Goal: Task Accomplishment & Management: Manage account settings

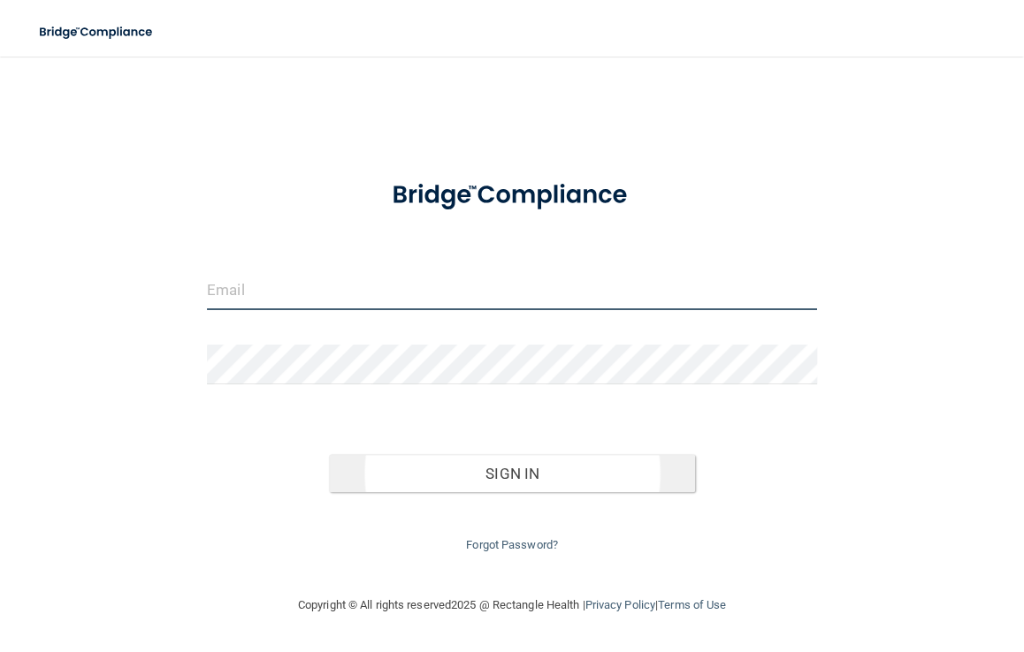
type input "[EMAIL_ADDRESS][DOMAIN_NAME]"
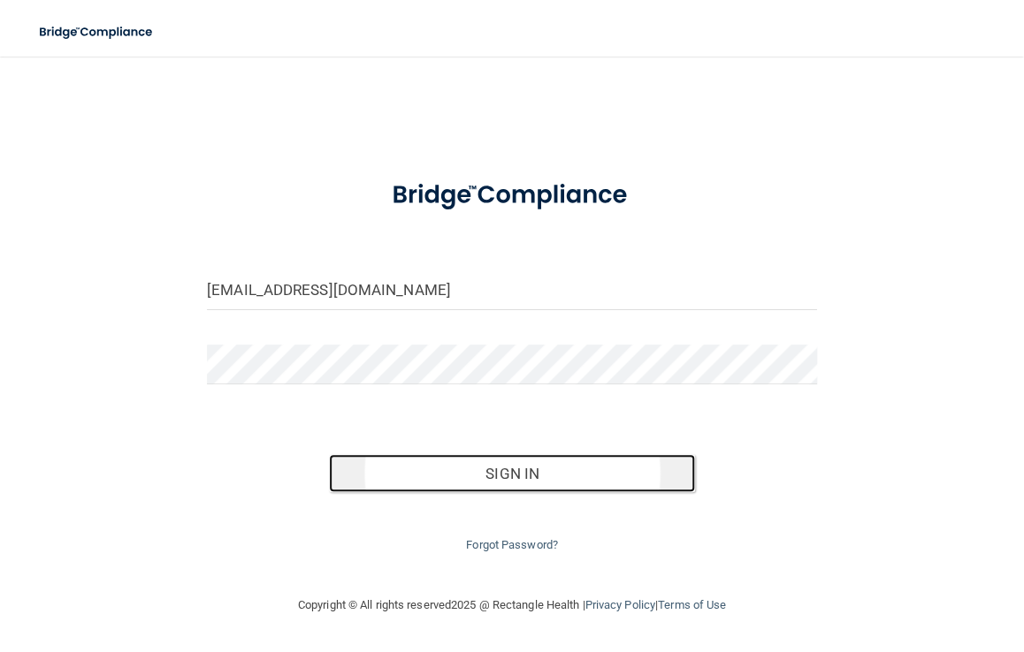
click at [520, 468] on button "Sign In" at bounding box center [512, 473] width 366 height 39
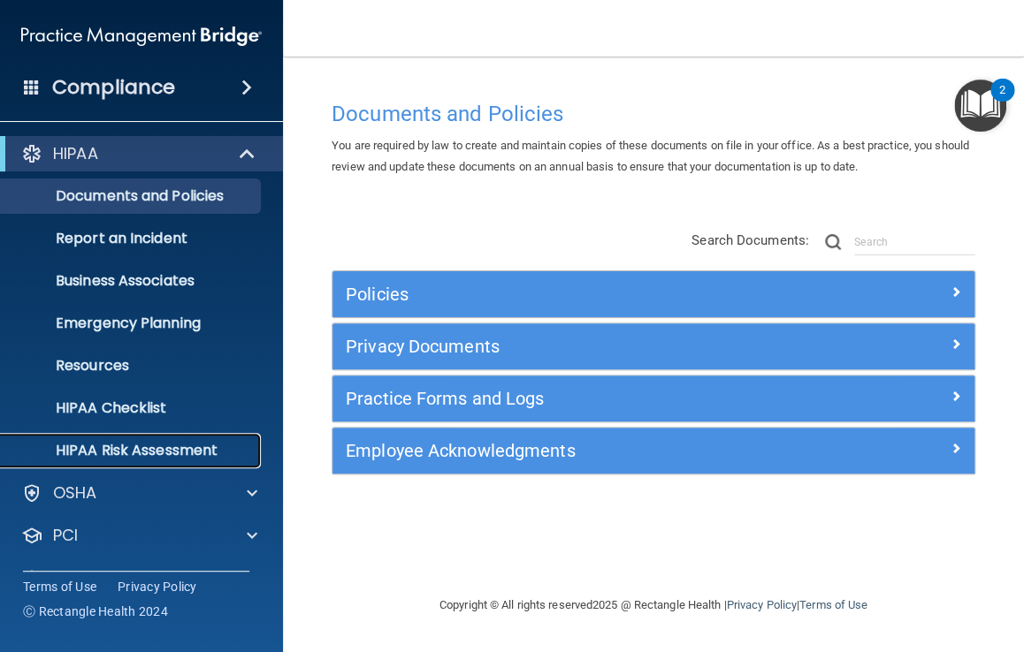
click at [141, 453] on p "HIPAA Risk Assessment" at bounding box center [131, 451] width 241 height 18
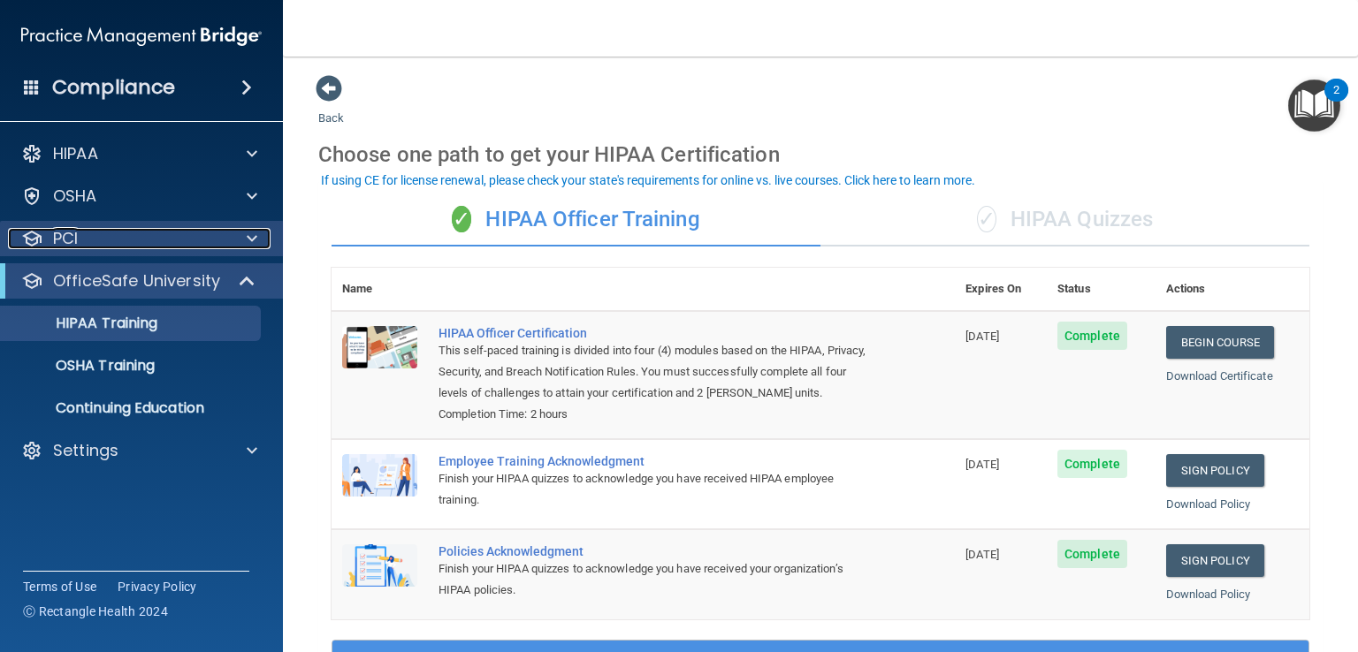
click at [255, 240] on span at bounding box center [252, 238] width 11 height 21
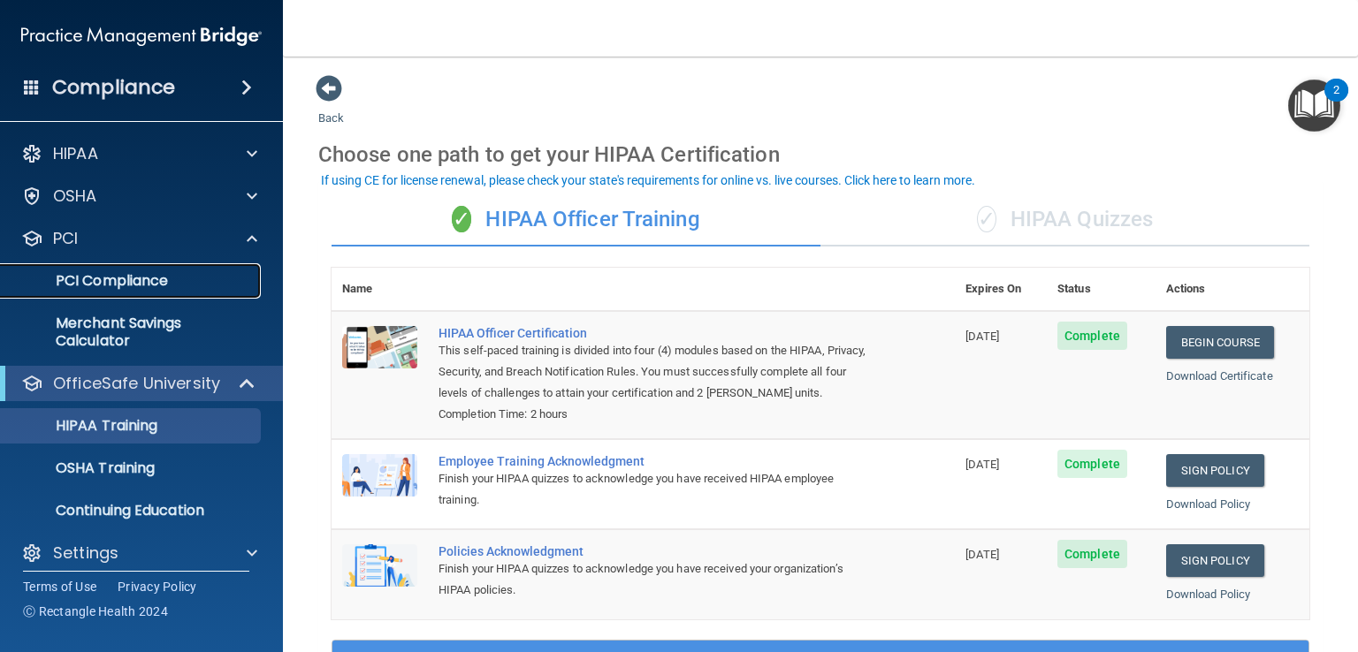
click at [164, 284] on p "PCI Compliance" at bounding box center [131, 281] width 241 height 18
click at [246, 84] on span at bounding box center [246, 87] width 11 height 21
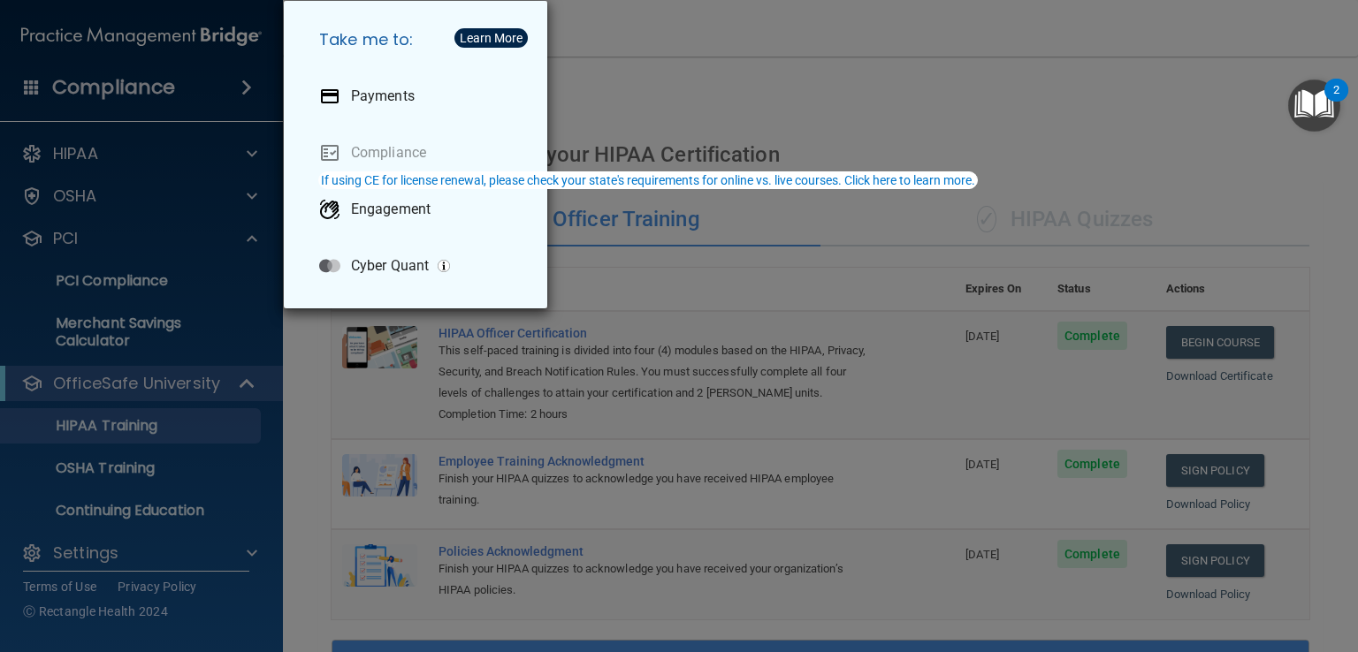
click at [756, 48] on div "Take me to: Payments Compliance Engagement Cyber Quant" at bounding box center [679, 326] width 1358 height 652
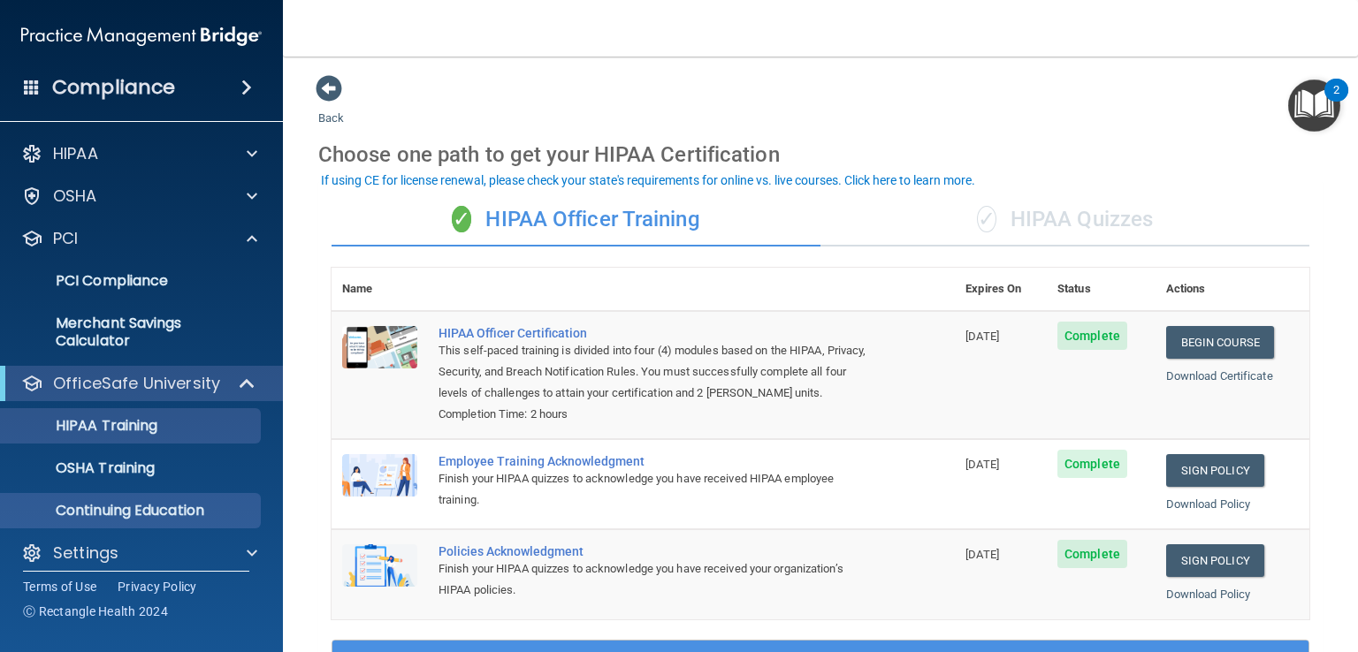
scroll to position [14, 0]
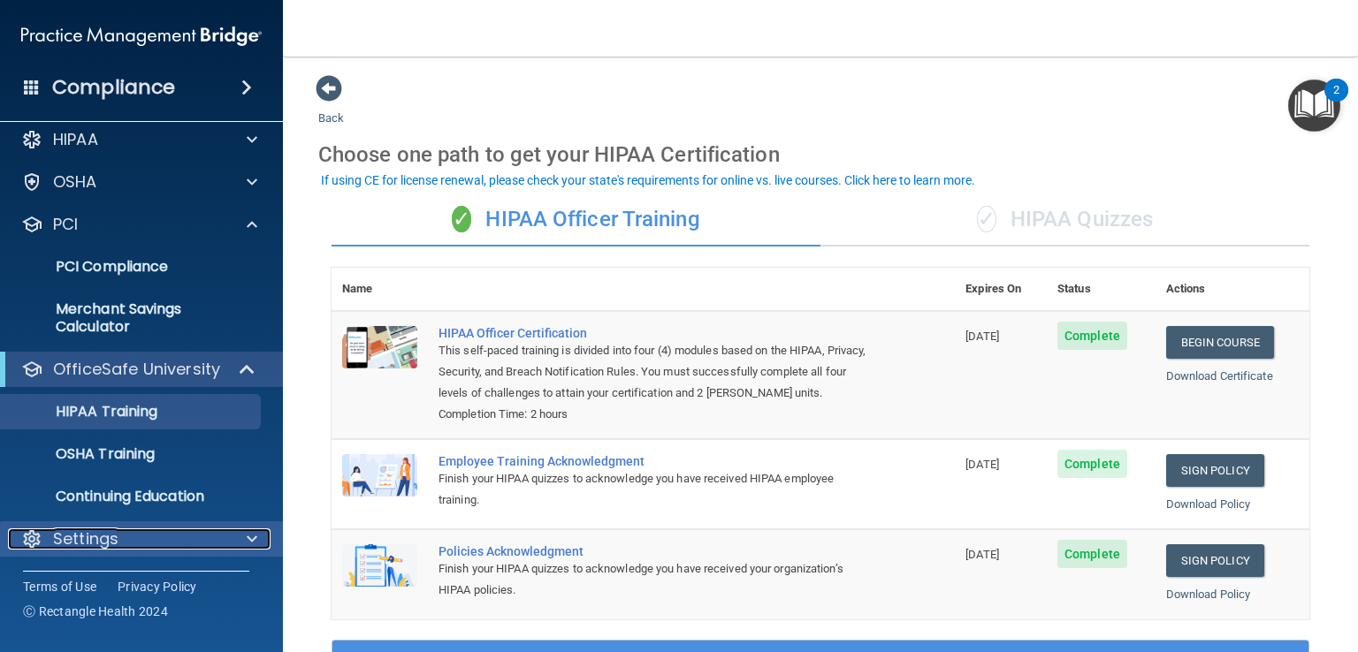
click at [254, 539] on span at bounding box center [252, 539] width 11 height 21
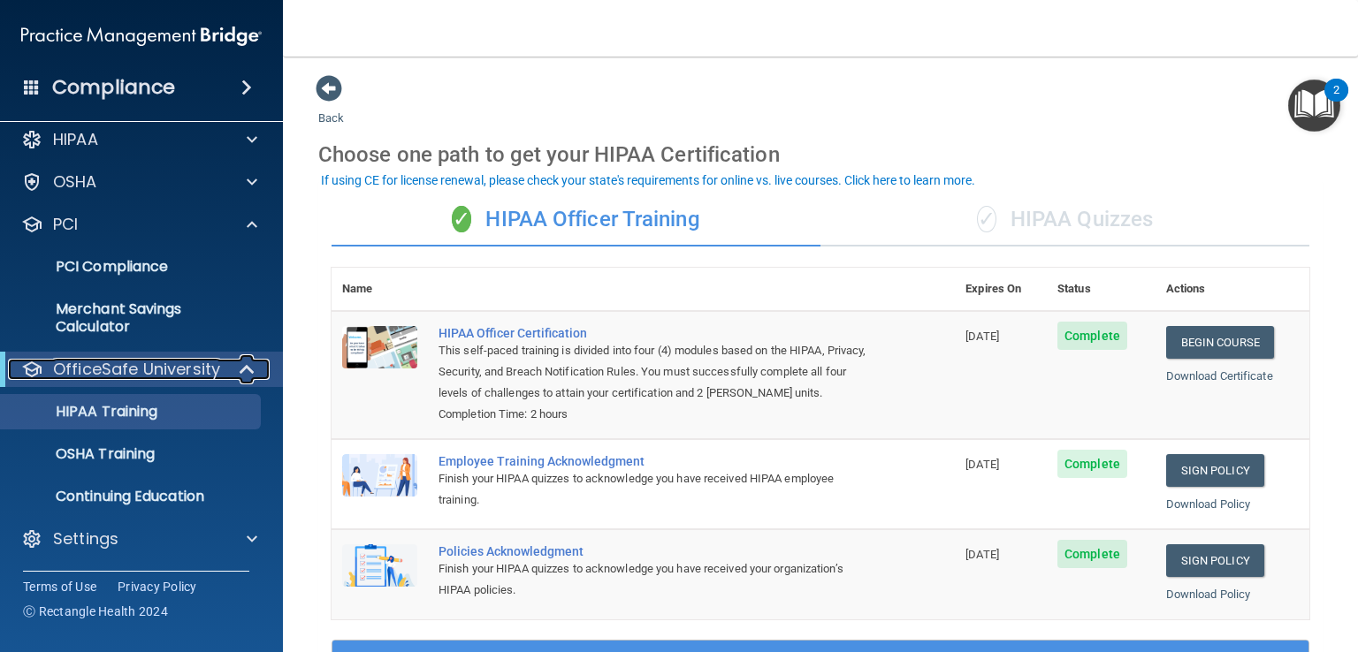
click at [258, 364] on div at bounding box center [247, 369] width 43 height 21
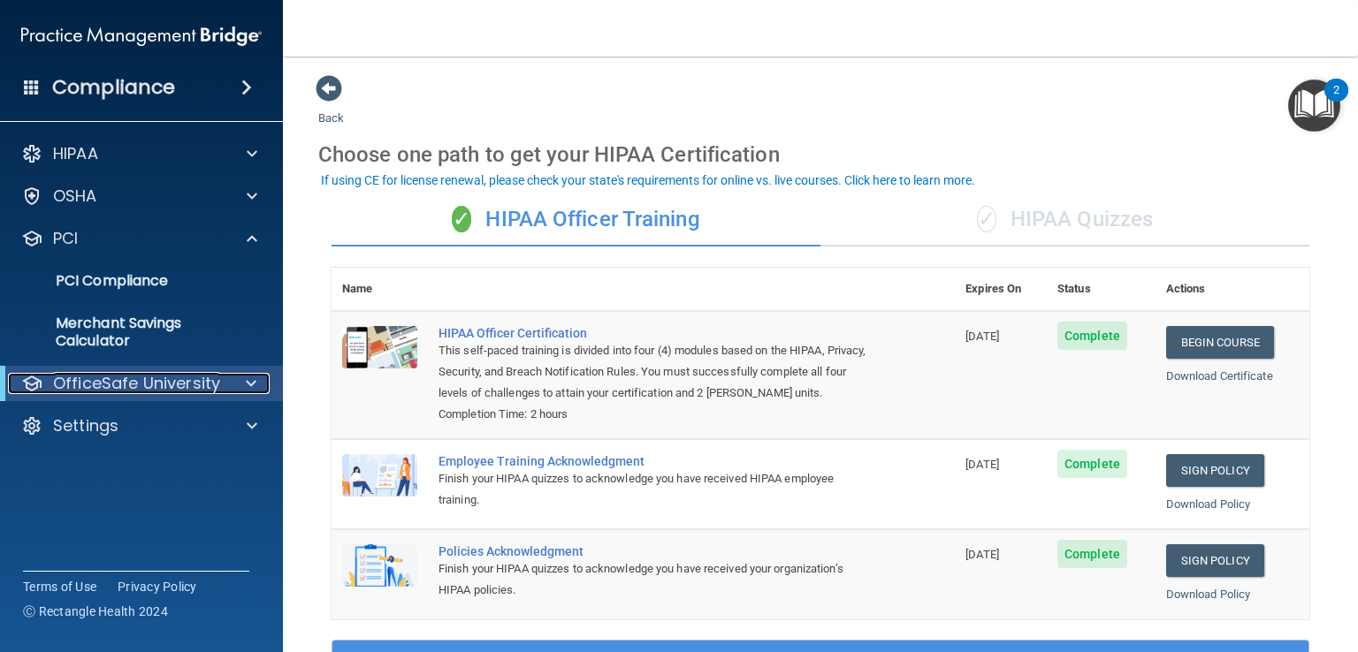
scroll to position [0, 0]
click at [251, 381] on span at bounding box center [251, 383] width 11 height 21
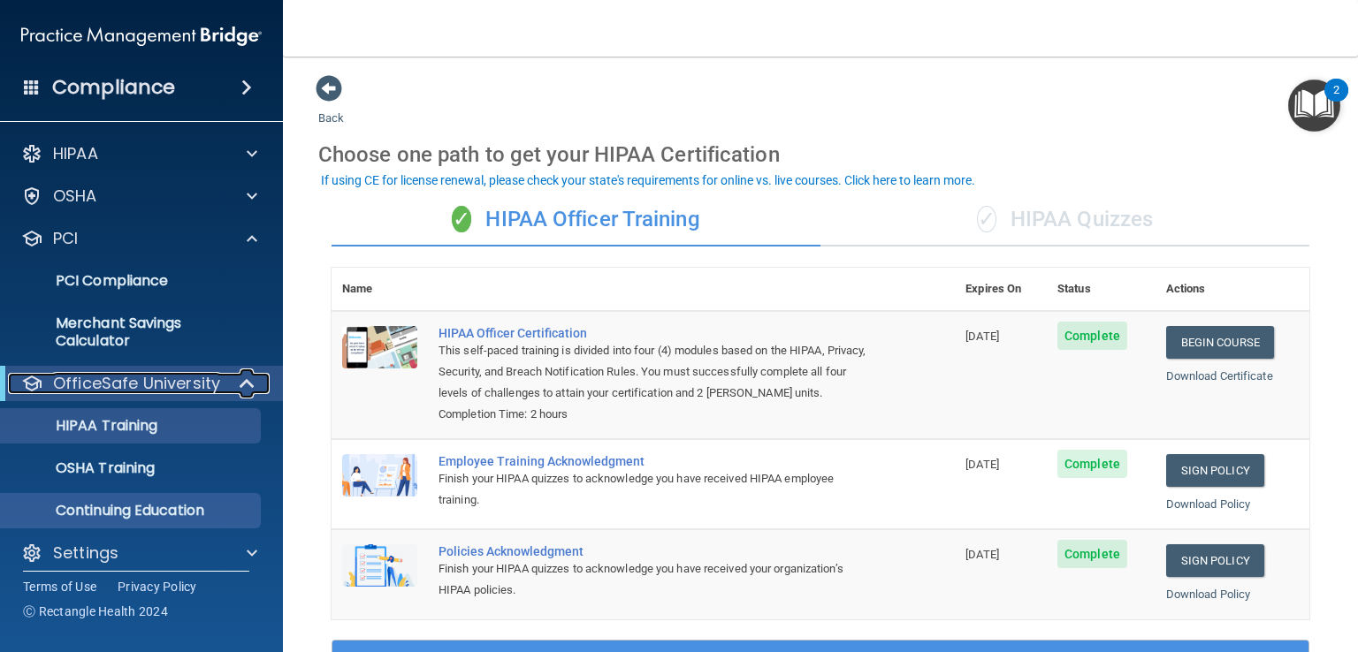
scroll to position [14, 0]
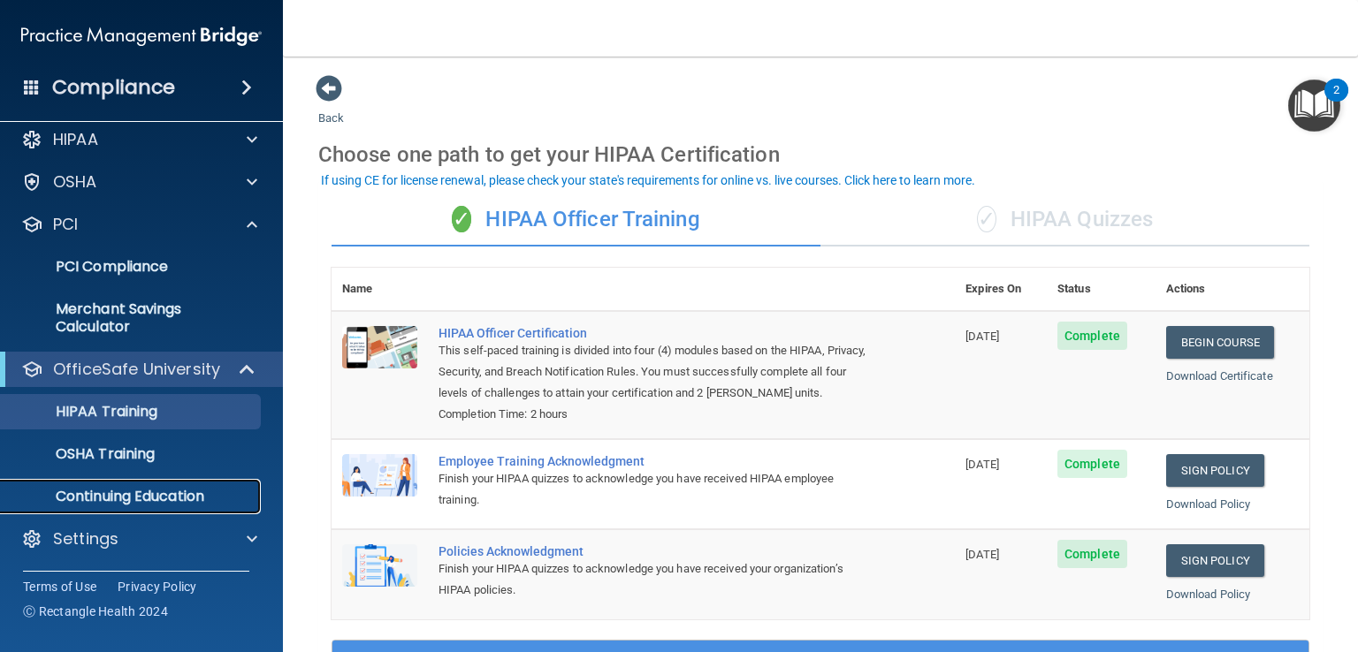
click at [143, 488] on p "Continuing Education" at bounding box center [131, 497] width 241 height 18
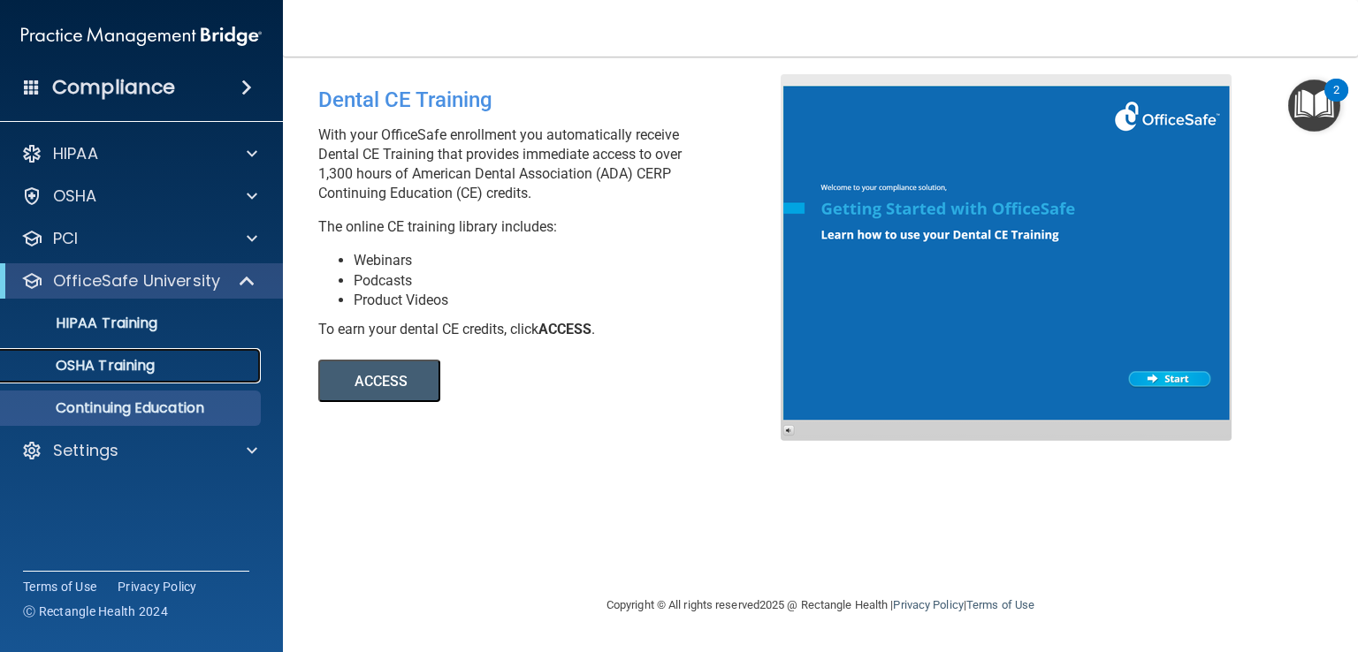
click at [113, 362] on p "OSHA Training" at bounding box center [82, 366] width 143 height 18
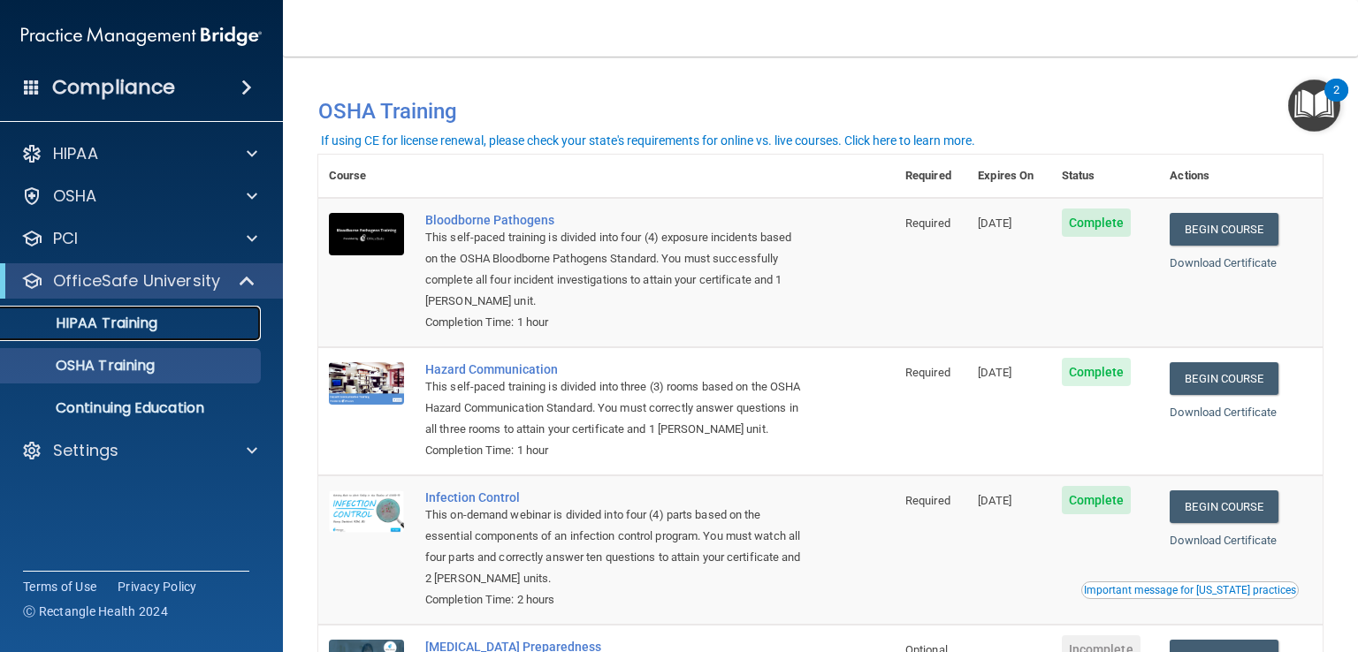
click at [140, 323] on p "HIPAA Training" at bounding box center [84, 324] width 146 height 18
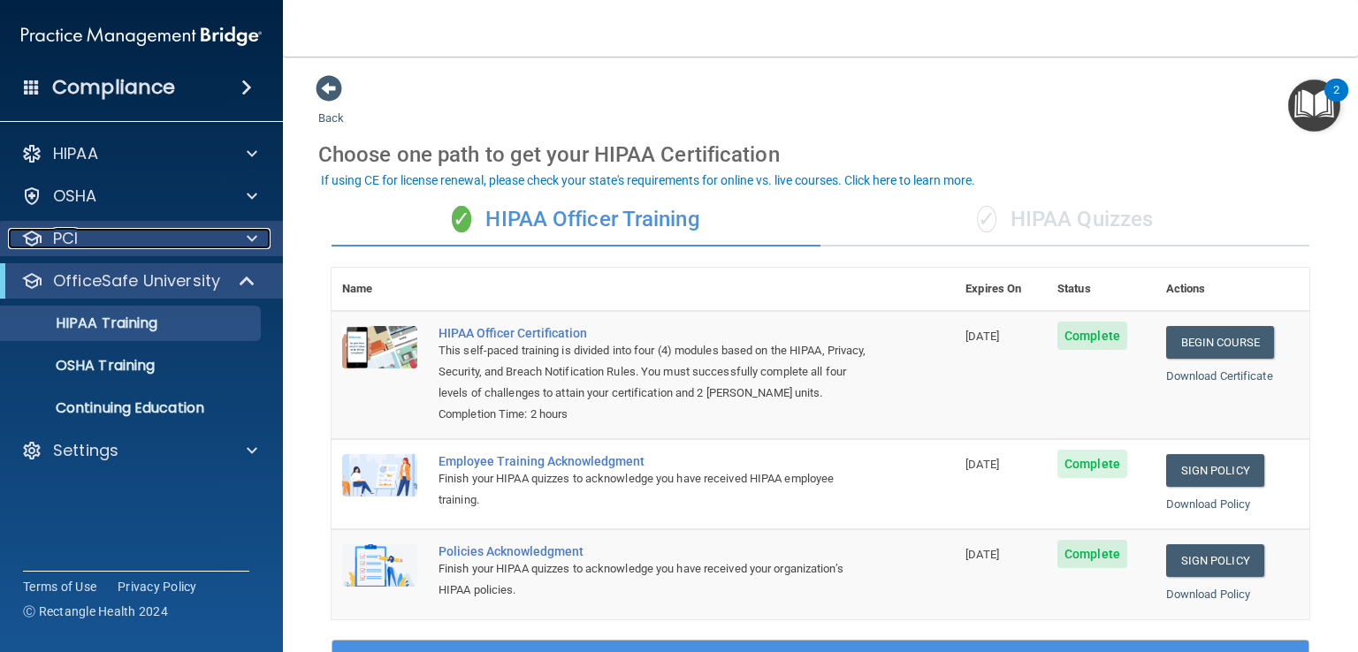
click at [247, 236] on span at bounding box center [252, 238] width 11 height 21
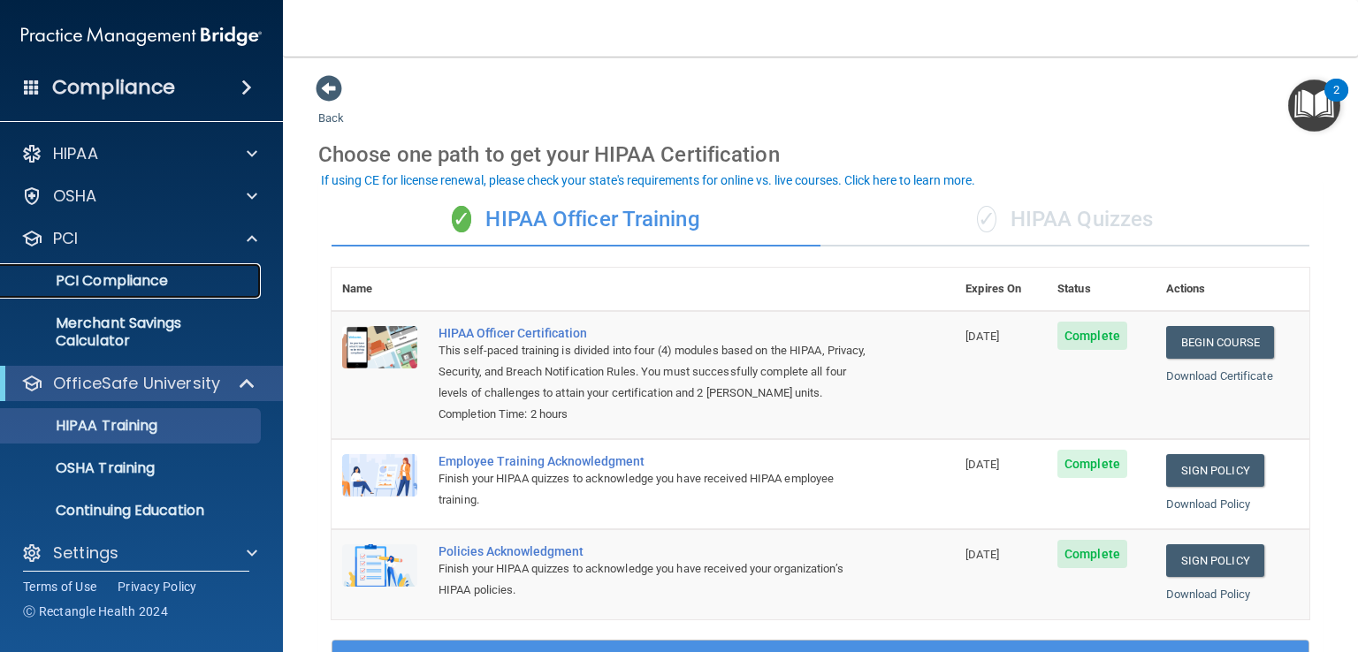
click at [165, 280] on p "PCI Compliance" at bounding box center [131, 281] width 241 height 18
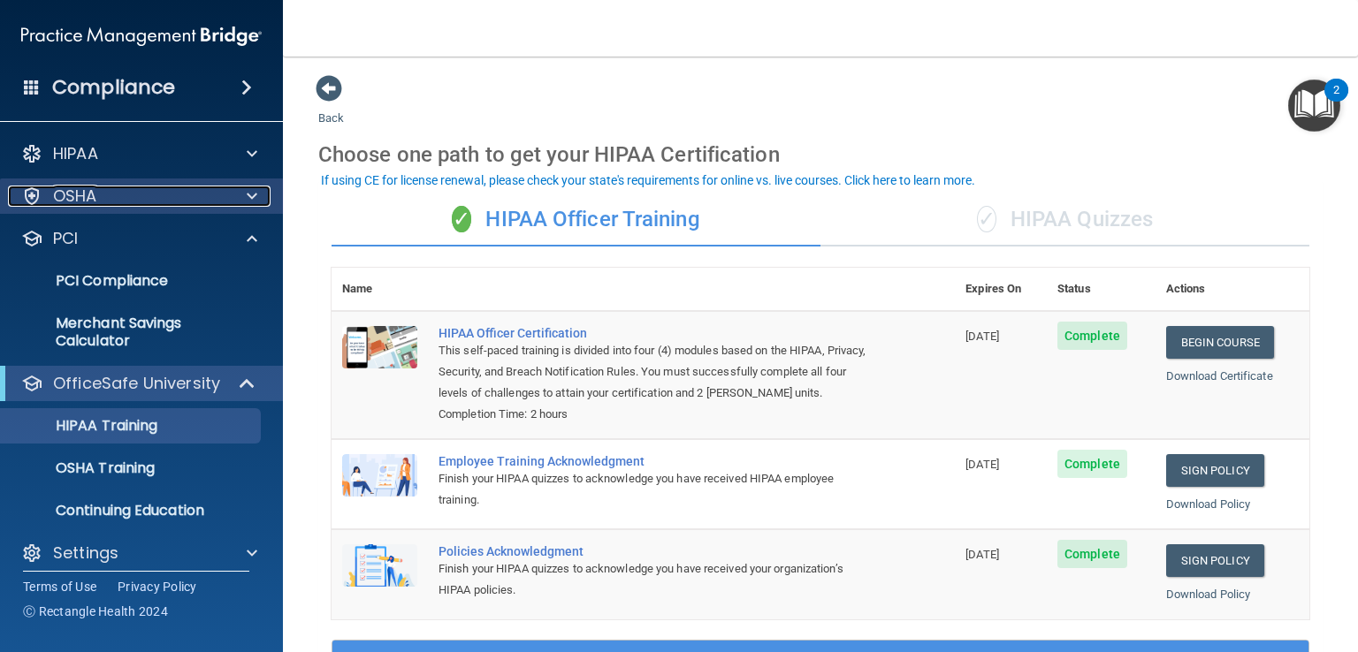
click at [253, 193] on span at bounding box center [252, 196] width 11 height 21
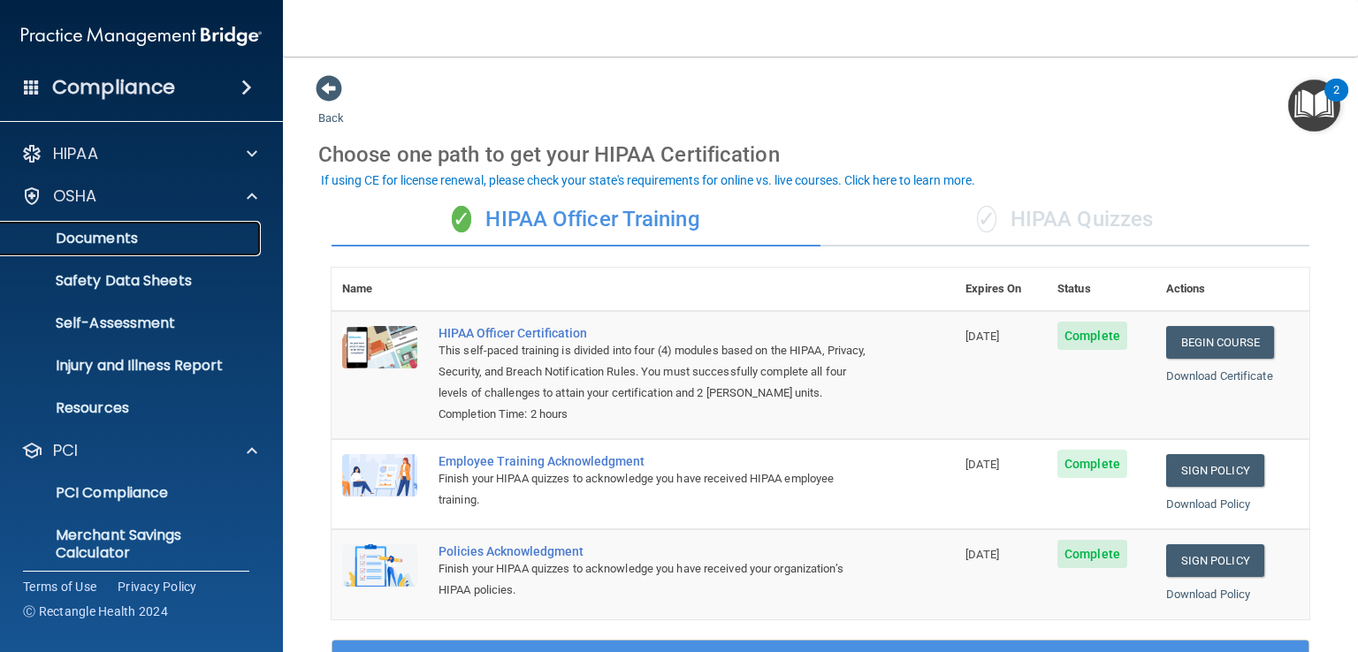
click at [128, 236] on p "Documents" at bounding box center [131, 239] width 241 height 18
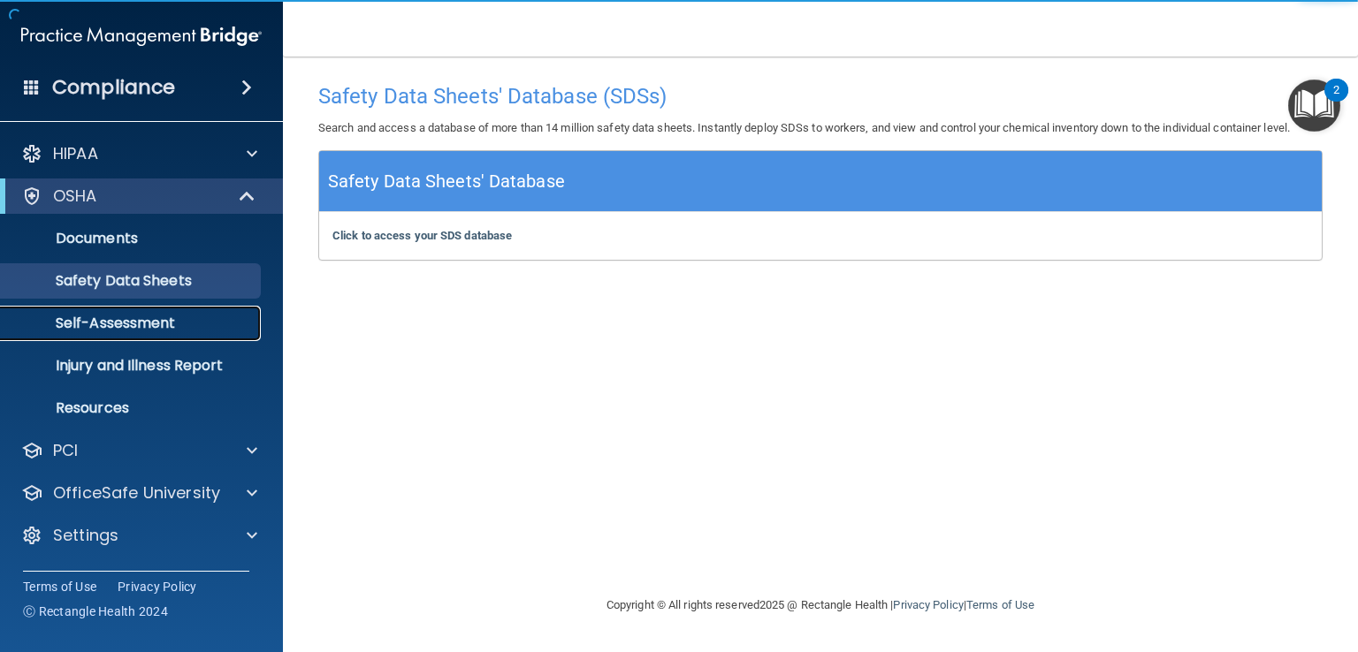
click at [90, 322] on p "Self-Assessment" at bounding box center [131, 324] width 241 height 18
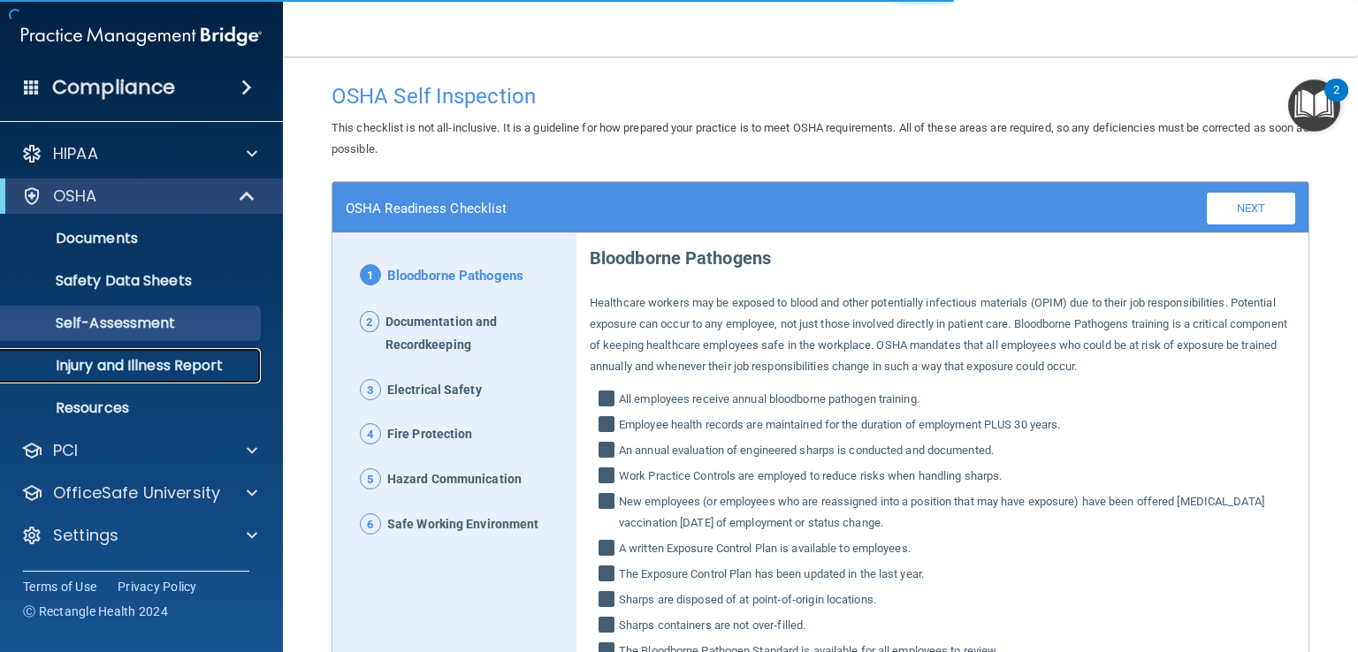
click at [91, 365] on p "Injury and Illness Report" at bounding box center [131, 366] width 241 height 18
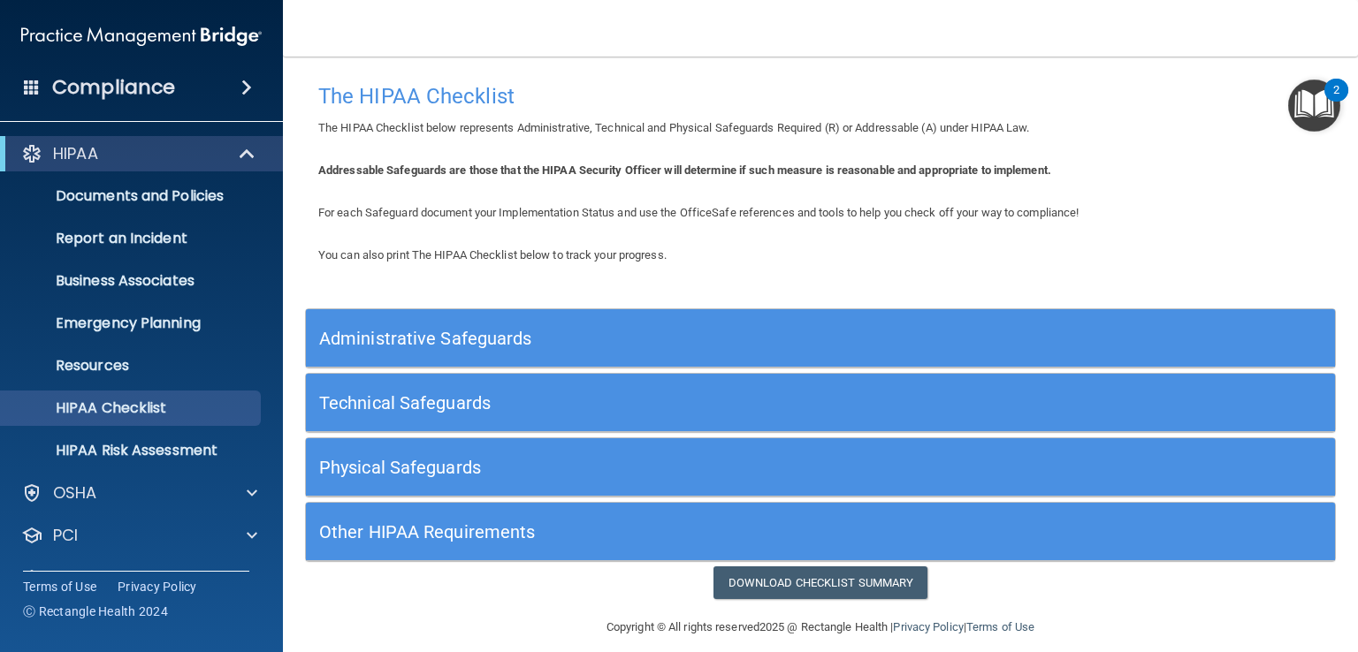
click at [431, 529] on h5 "Other HIPAA Requirements" at bounding box center [691, 531] width 745 height 19
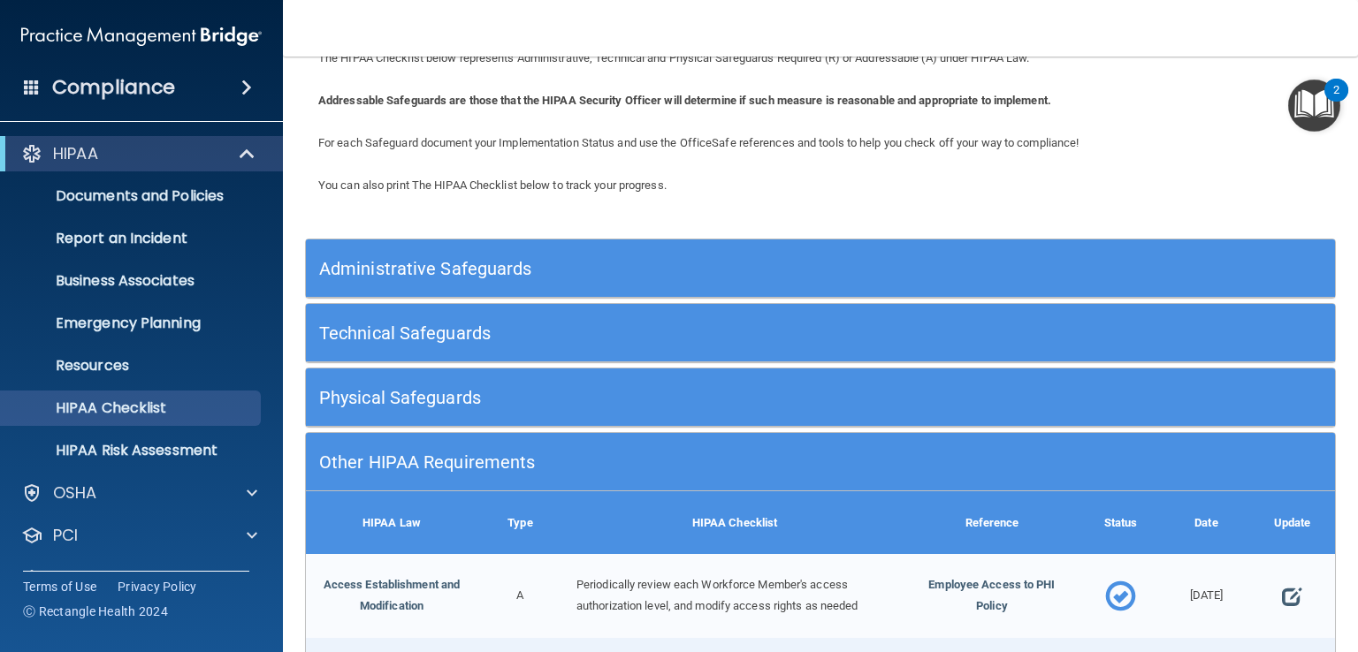
scroll to position [512, 0]
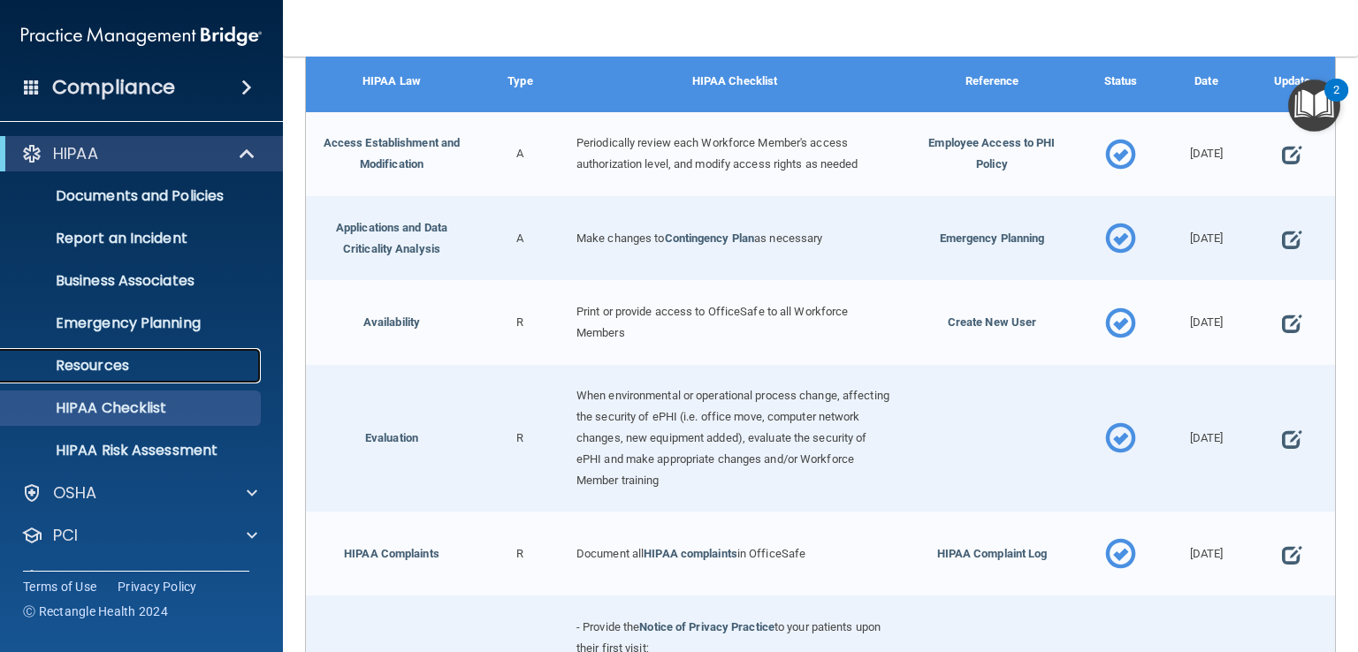
click at [85, 357] on p "Resources" at bounding box center [131, 366] width 241 height 18
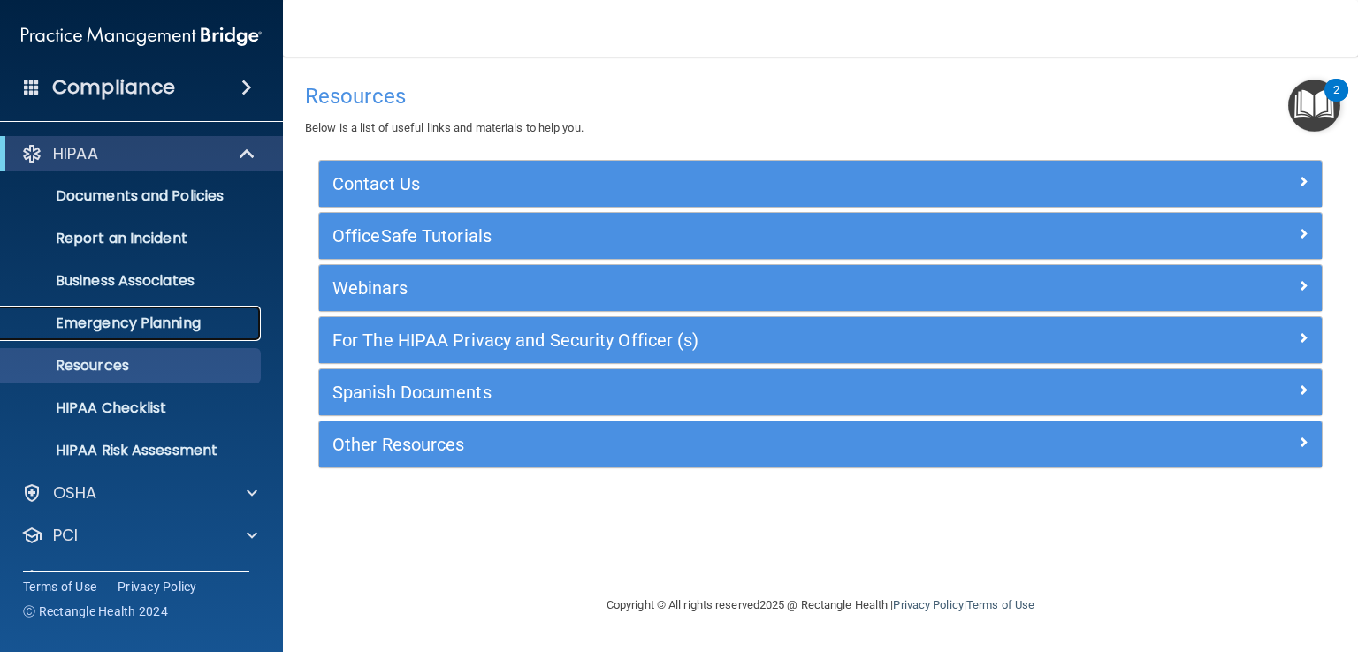
click at [84, 320] on p "Emergency Planning" at bounding box center [131, 324] width 241 height 18
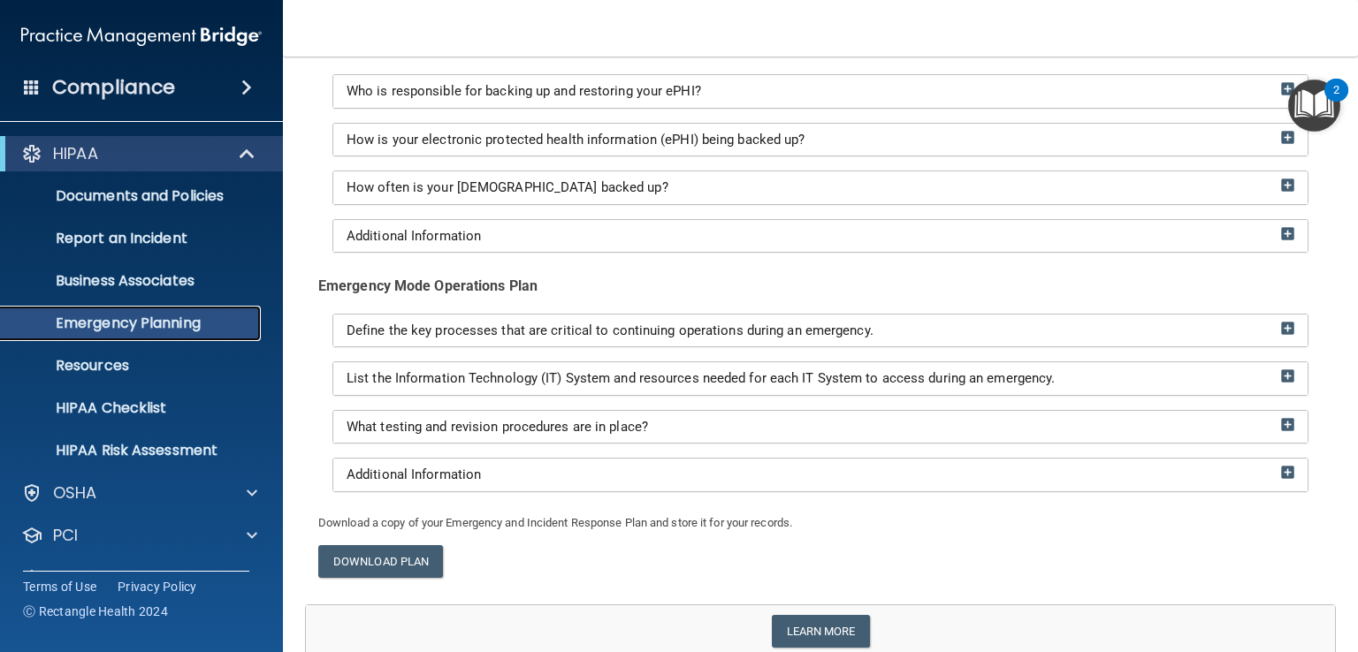
scroll to position [426, 0]
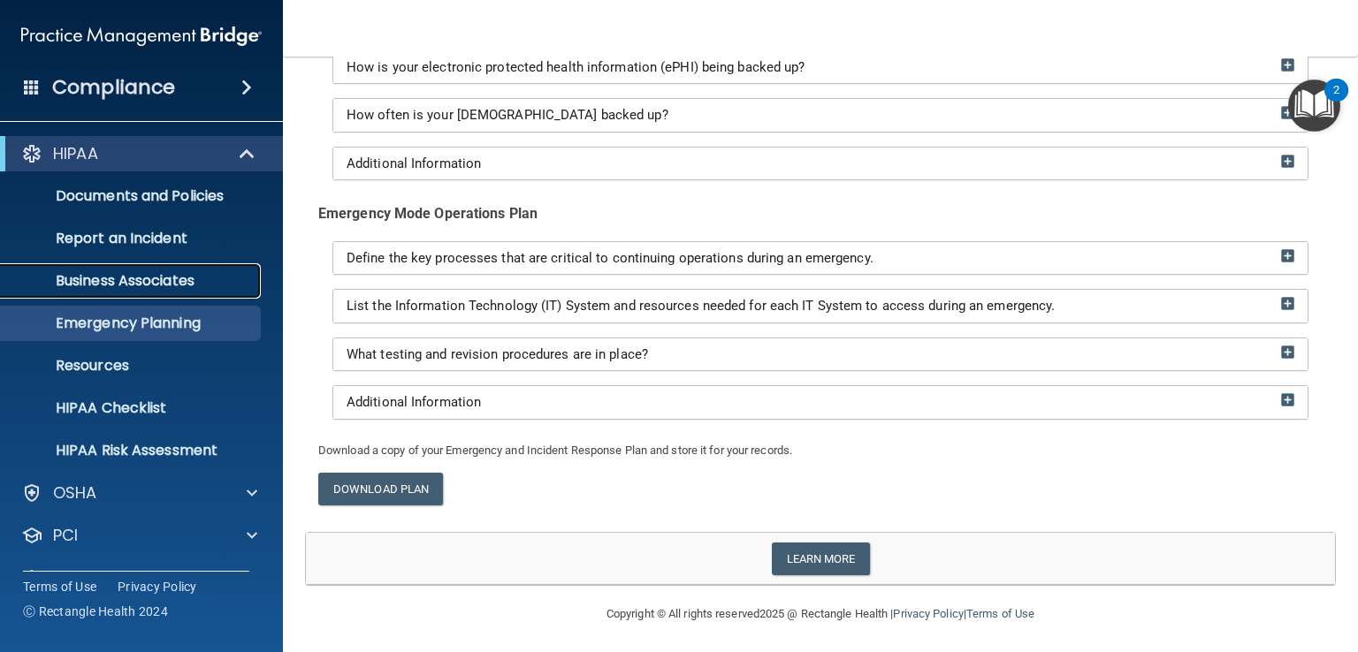
click at [111, 273] on p "Business Associates" at bounding box center [131, 281] width 241 height 18
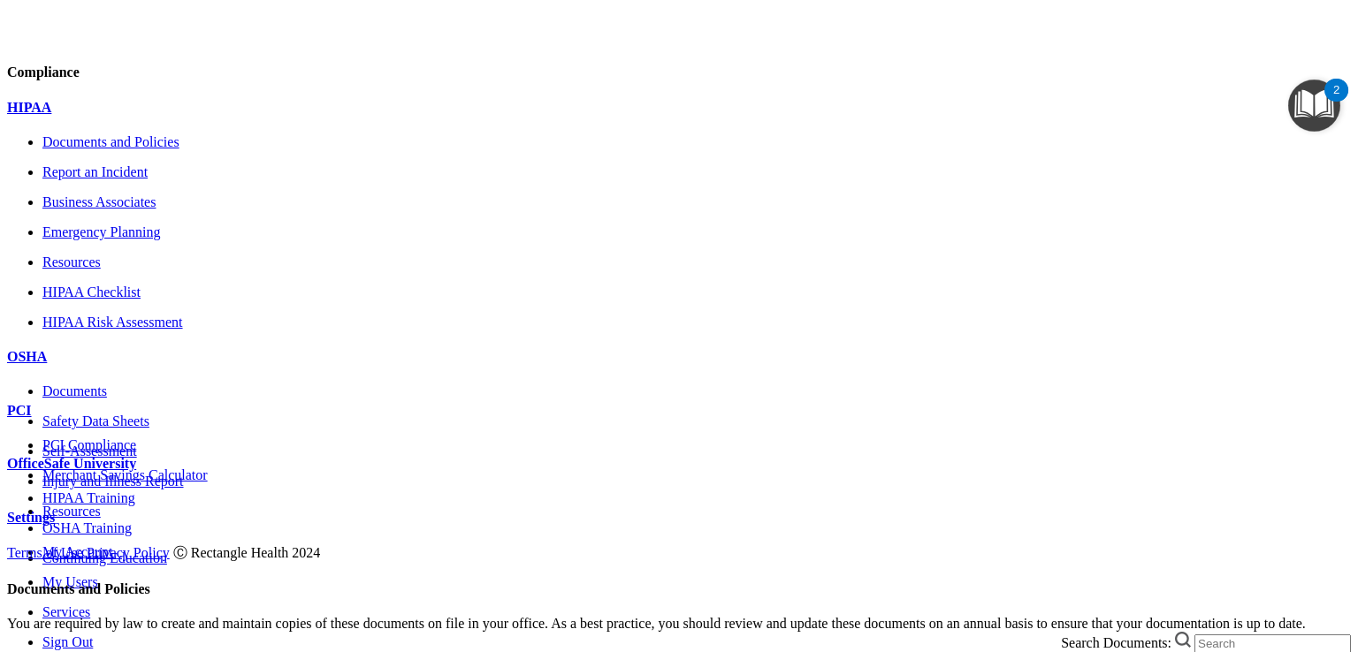
scroll to position [72, 0]
click at [382, 651] on h5 "Policies" at bounding box center [679, 659] width 1344 height 14
click at [7, 100] on span at bounding box center [7, 100] width 0 height 0
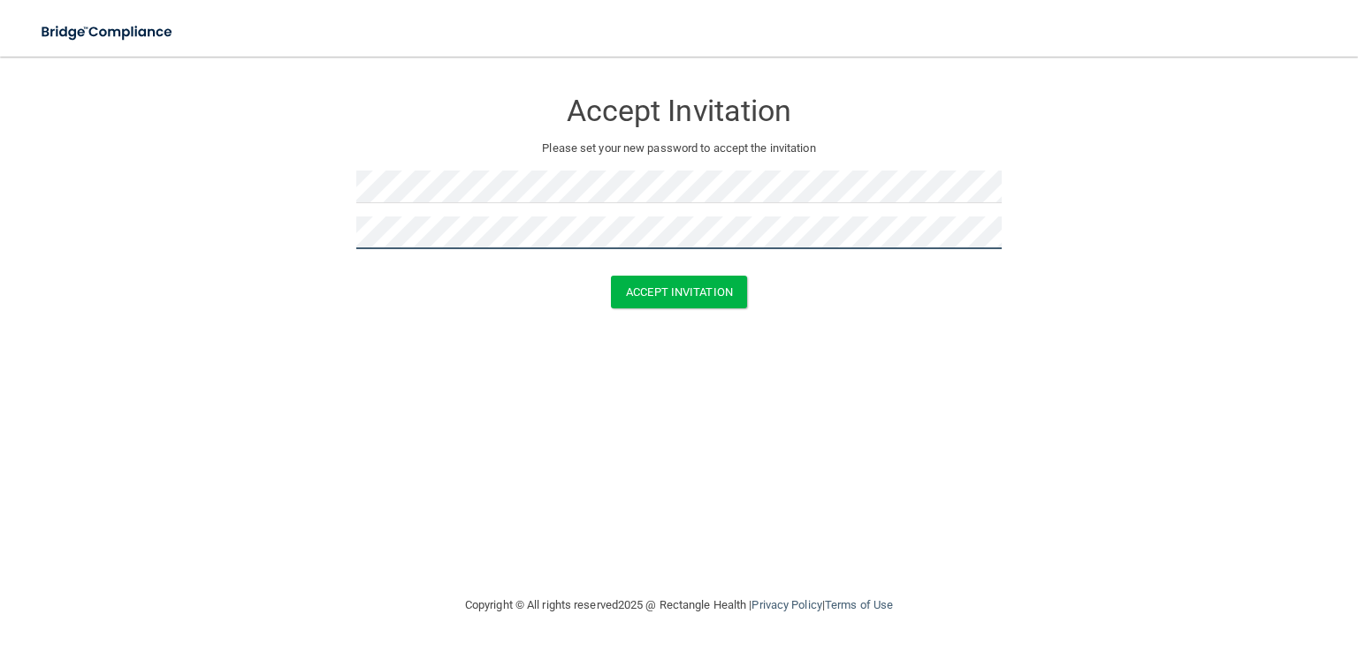
click at [611, 276] on button "Accept Invitation" at bounding box center [679, 292] width 136 height 33
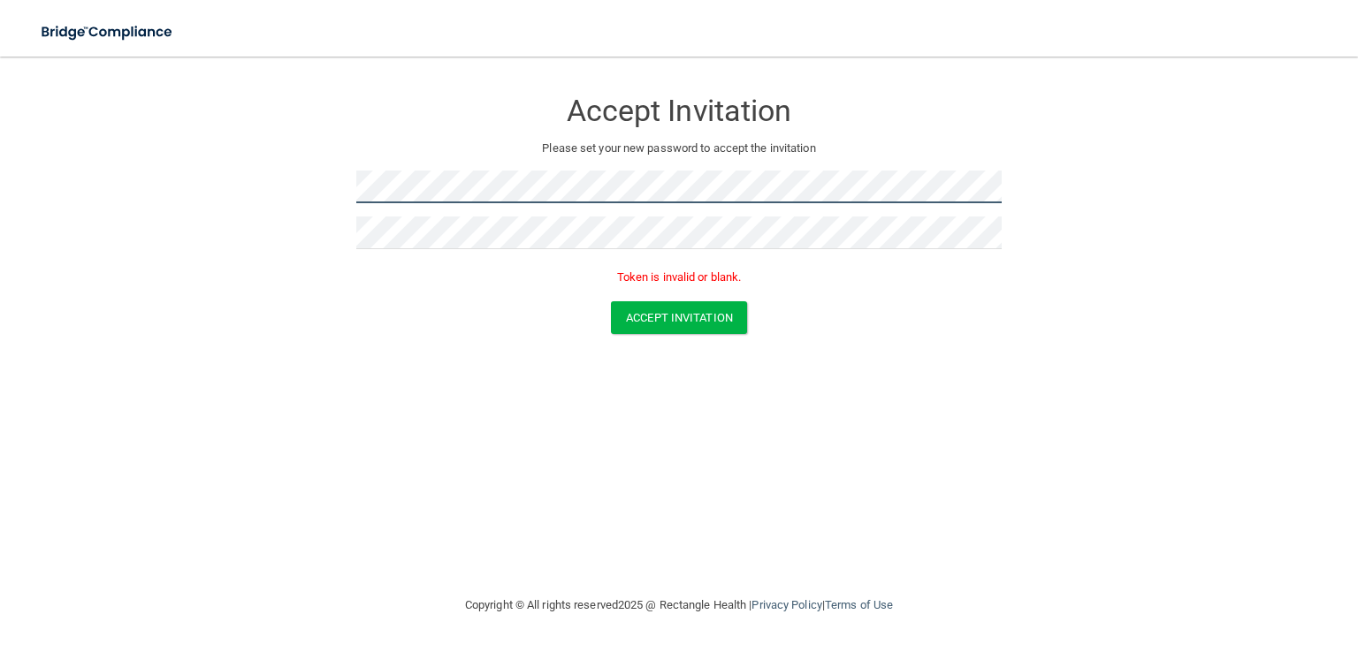
click at [562, 226] on div "Accept Invitation Please set your new password to accept the invitation Token i…" at bounding box center [678, 187] width 645 height 227
click at [233, 182] on form "Accept Invitation Please set your new password to accept the invitation Token i…" at bounding box center [678, 214] width 1287 height 281
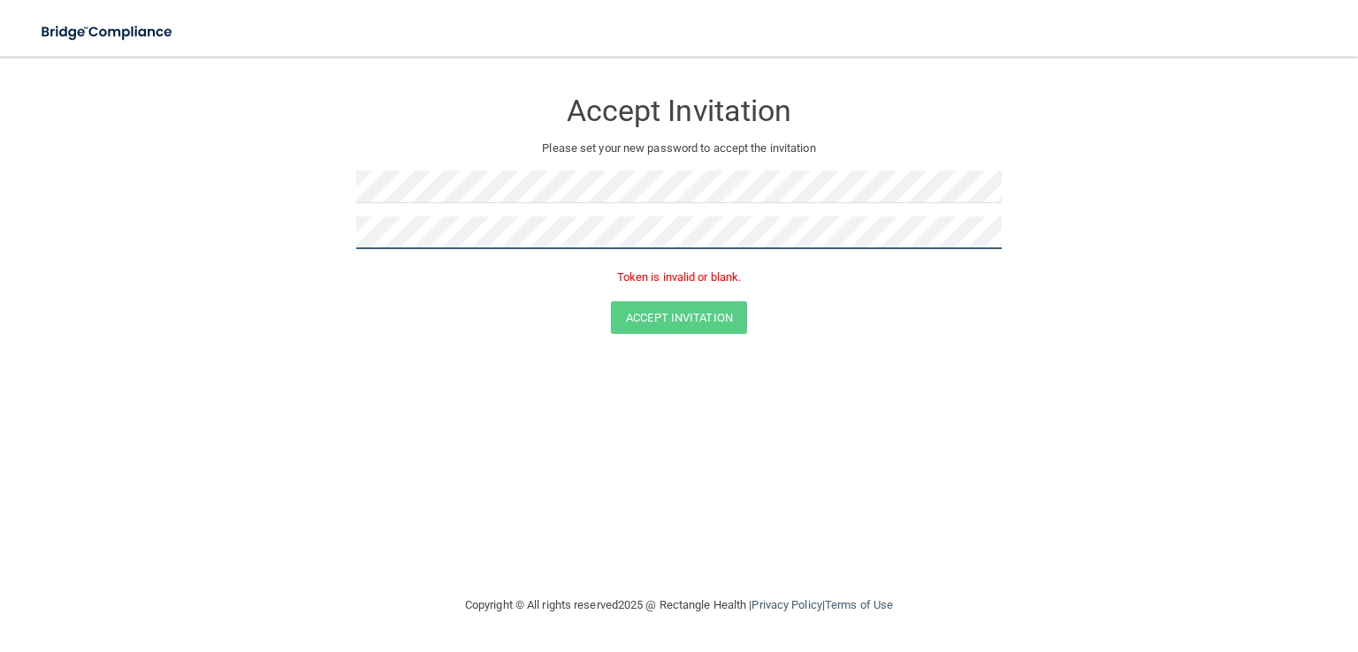
click at [277, 202] on form "Accept Invitation Please set your new password to accept the invitation Token i…" at bounding box center [678, 214] width 1287 height 281
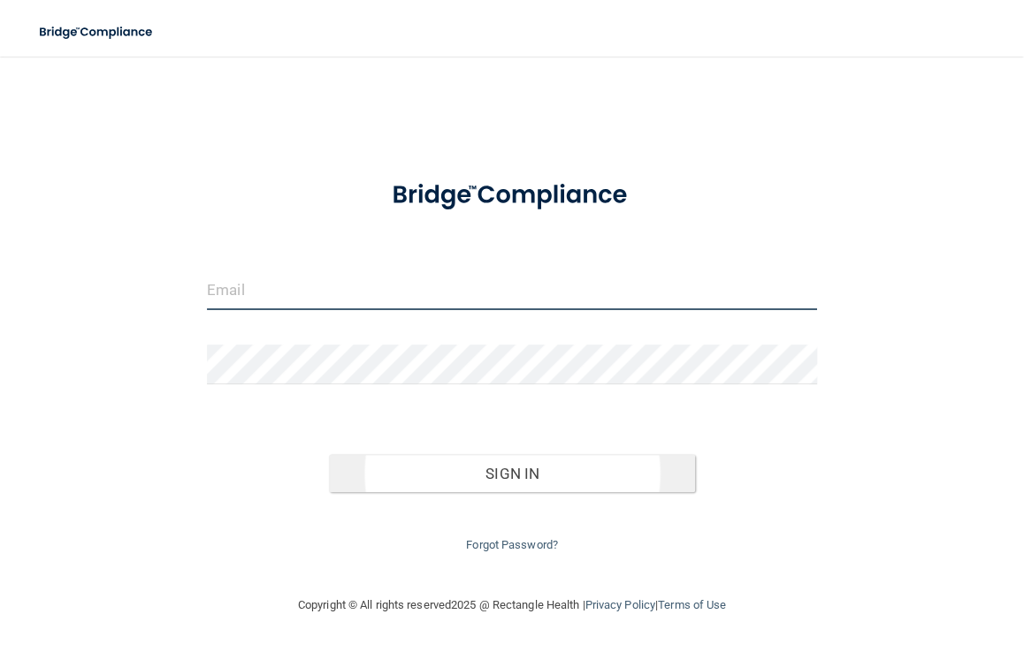
type input "[EMAIL_ADDRESS][DOMAIN_NAME]"
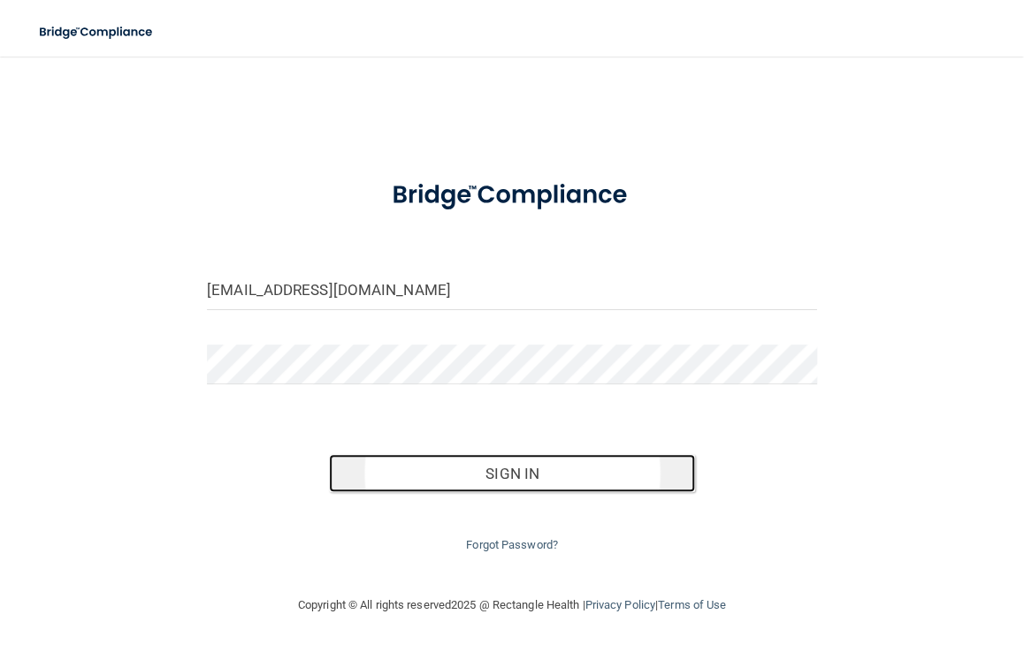
click at [506, 470] on button "Sign In" at bounding box center [512, 473] width 366 height 39
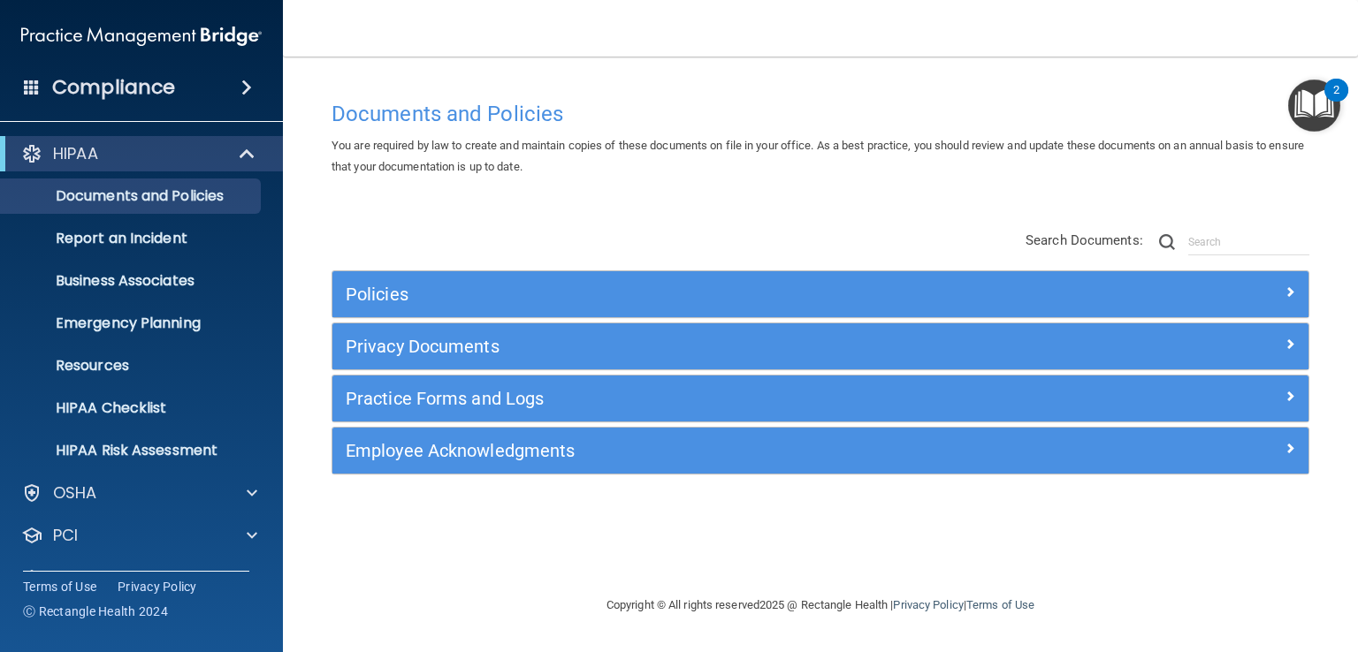
click at [249, 80] on span at bounding box center [246, 87] width 11 height 21
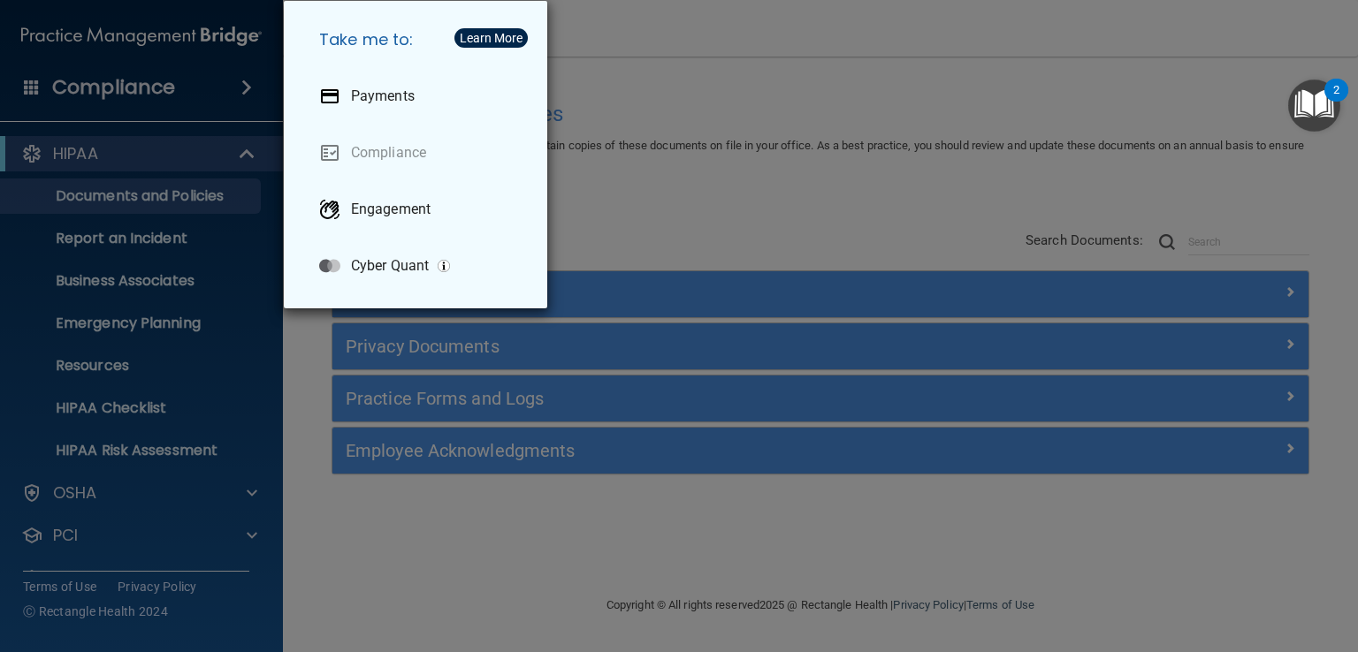
click at [659, 73] on div "Take me to: Payments Compliance Engagement Cyber Quant" at bounding box center [679, 326] width 1358 height 652
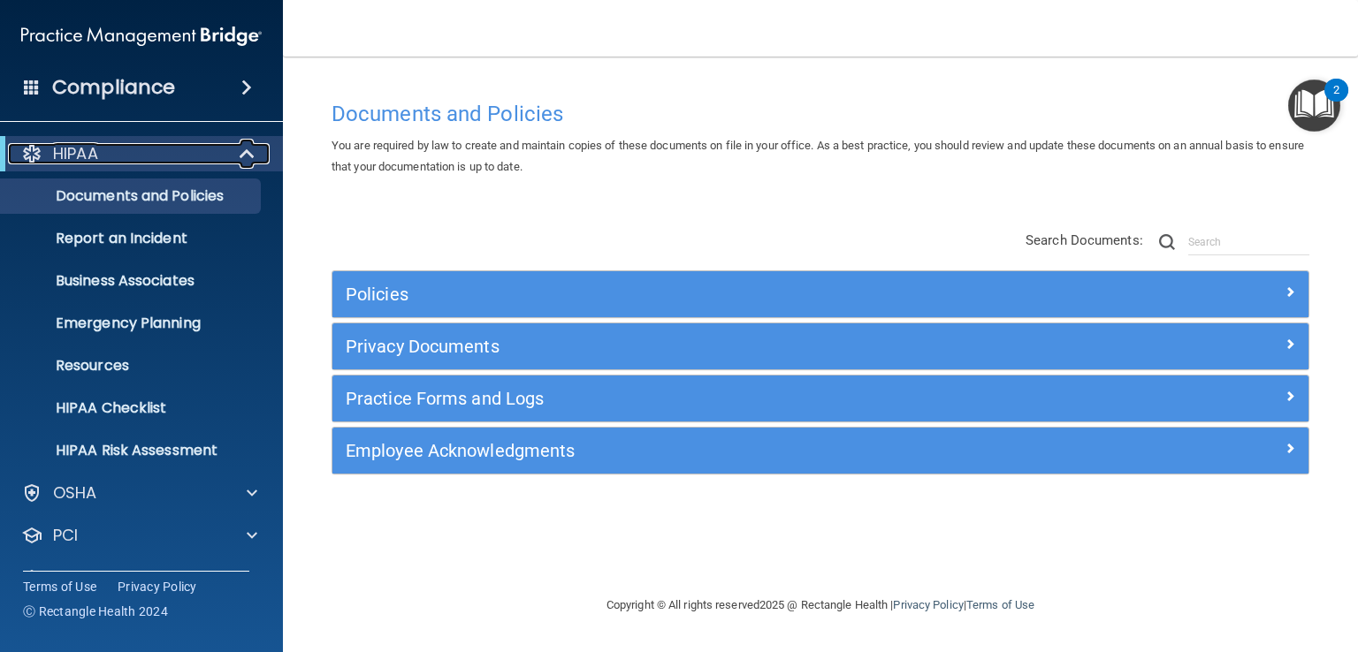
click at [248, 150] on span at bounding box center [248, 153] width 15 height 21
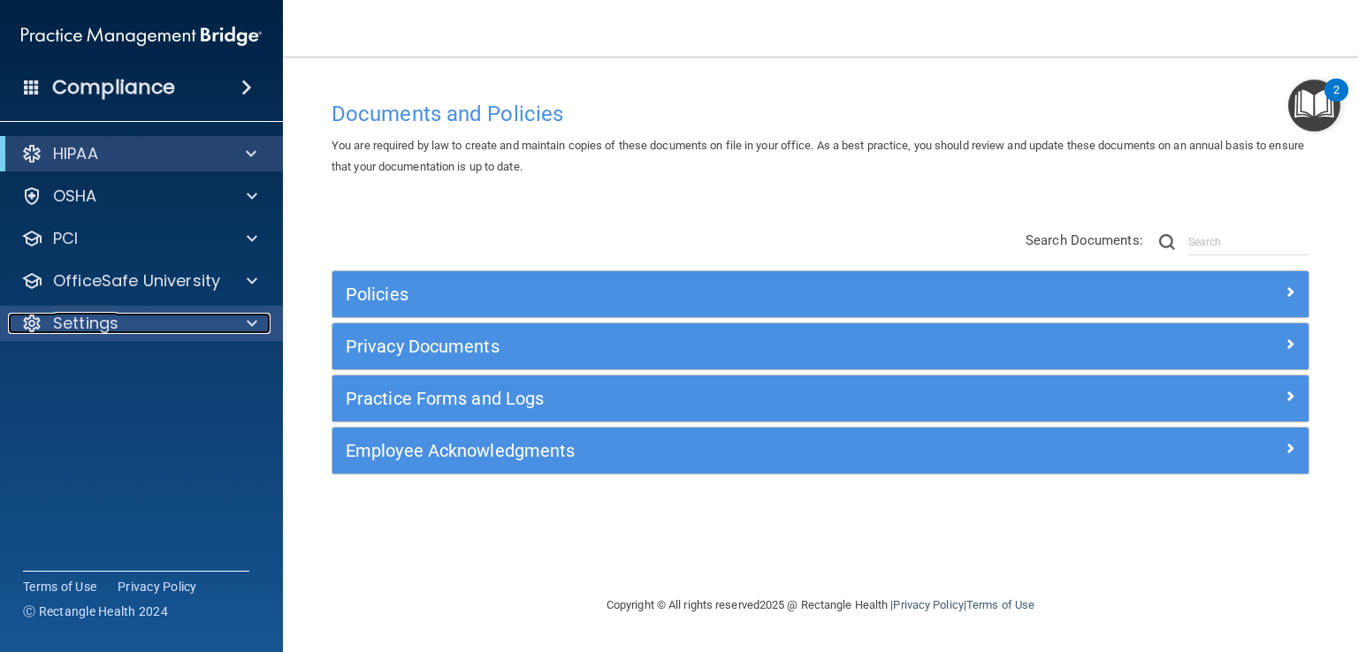
click at [248, 319] on span at bounding box center [252, 323] width 11 height 21
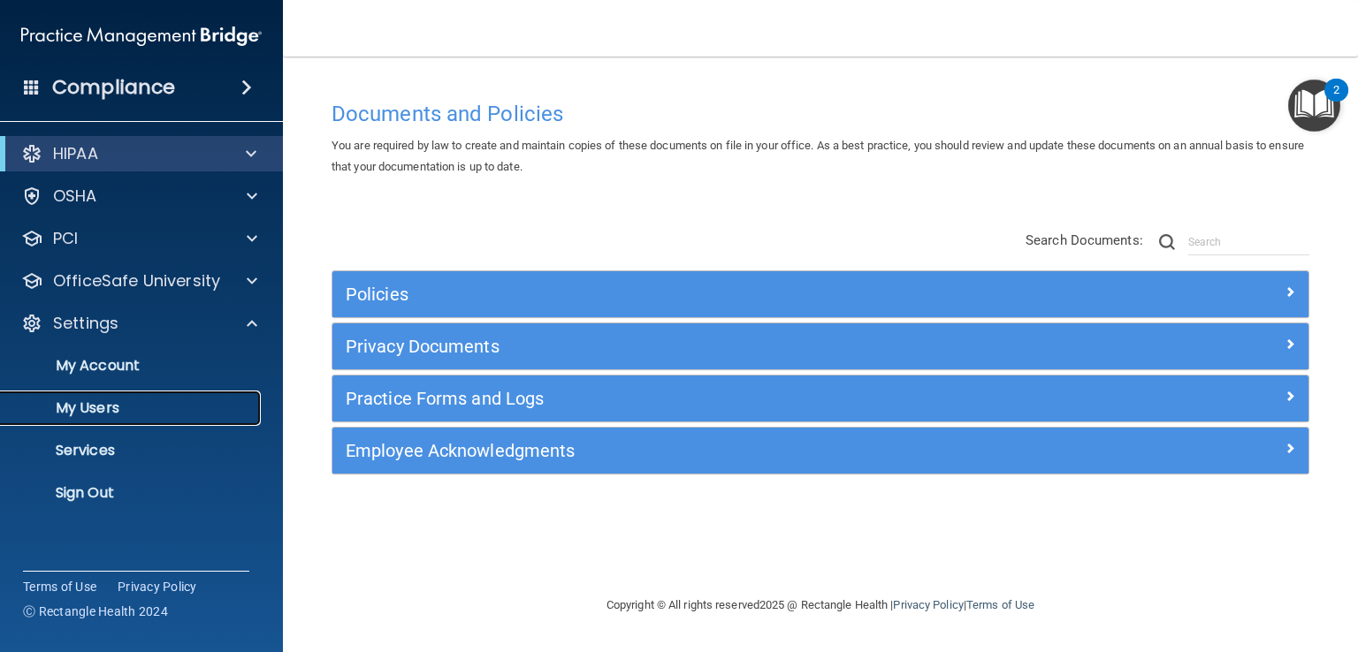
click at [81, 400] on p "My Users" at bounding box center [131, 409] width 241 height 18
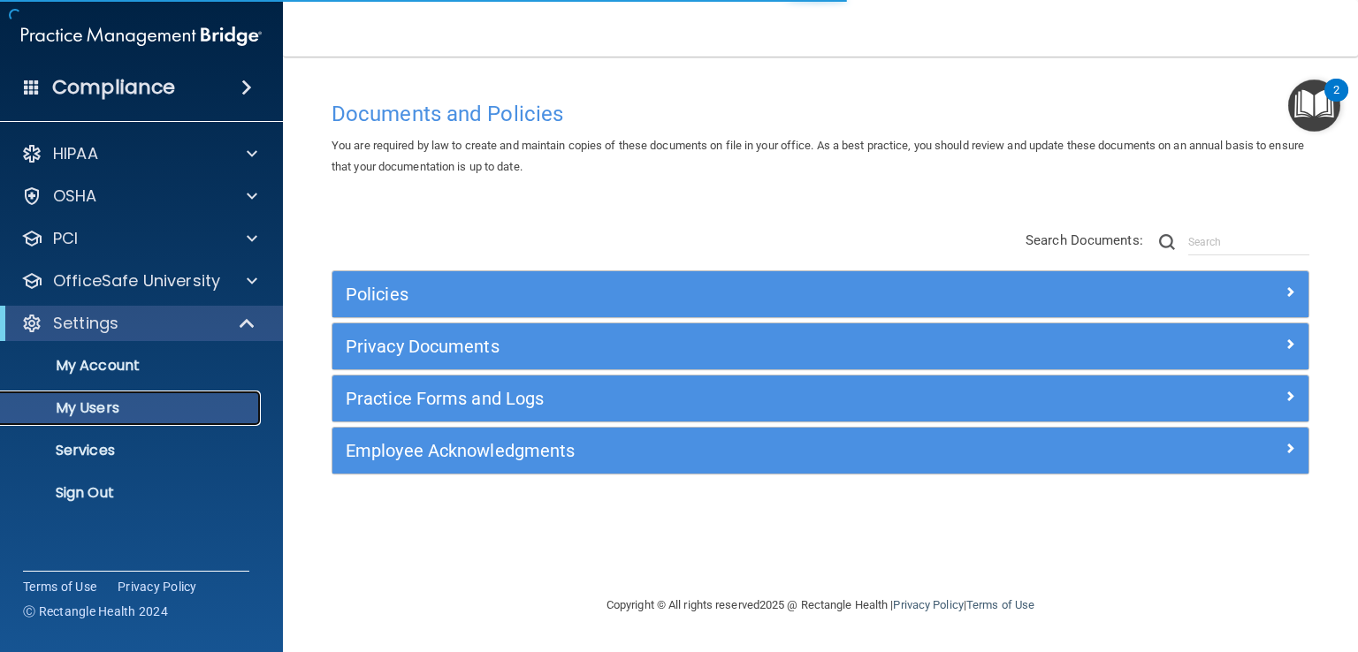
select select "20"
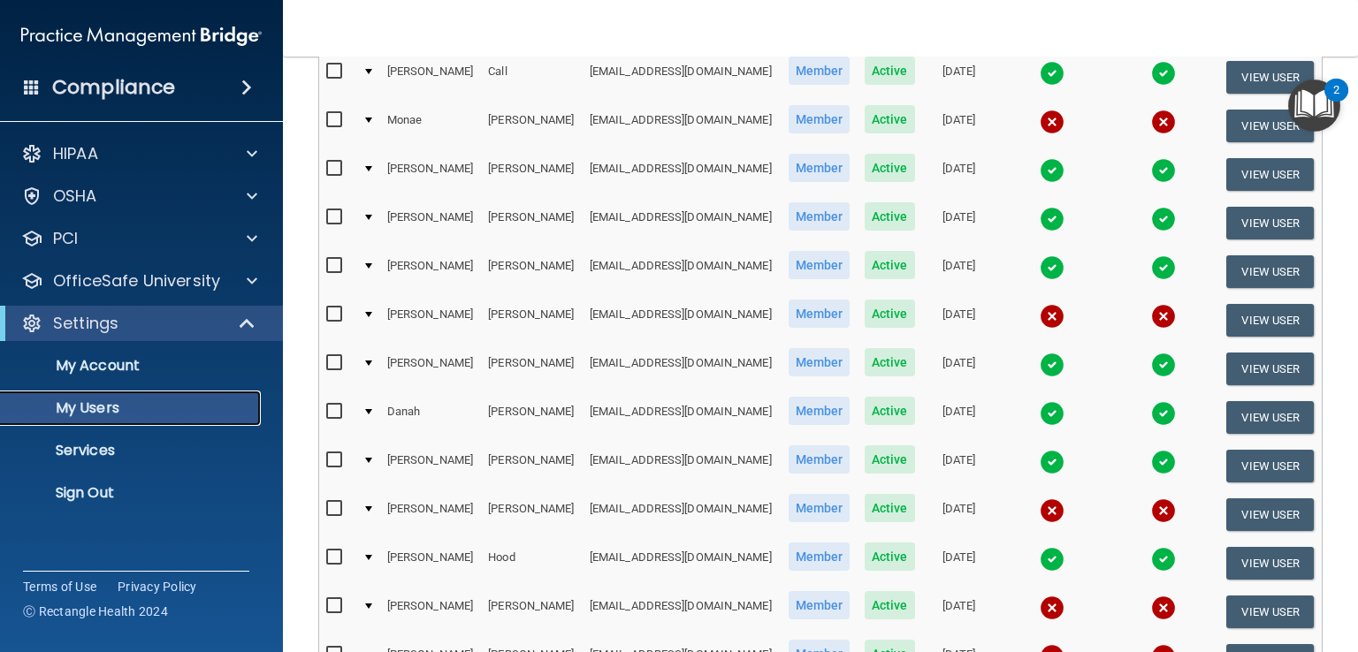
scroll to position [820, 0]
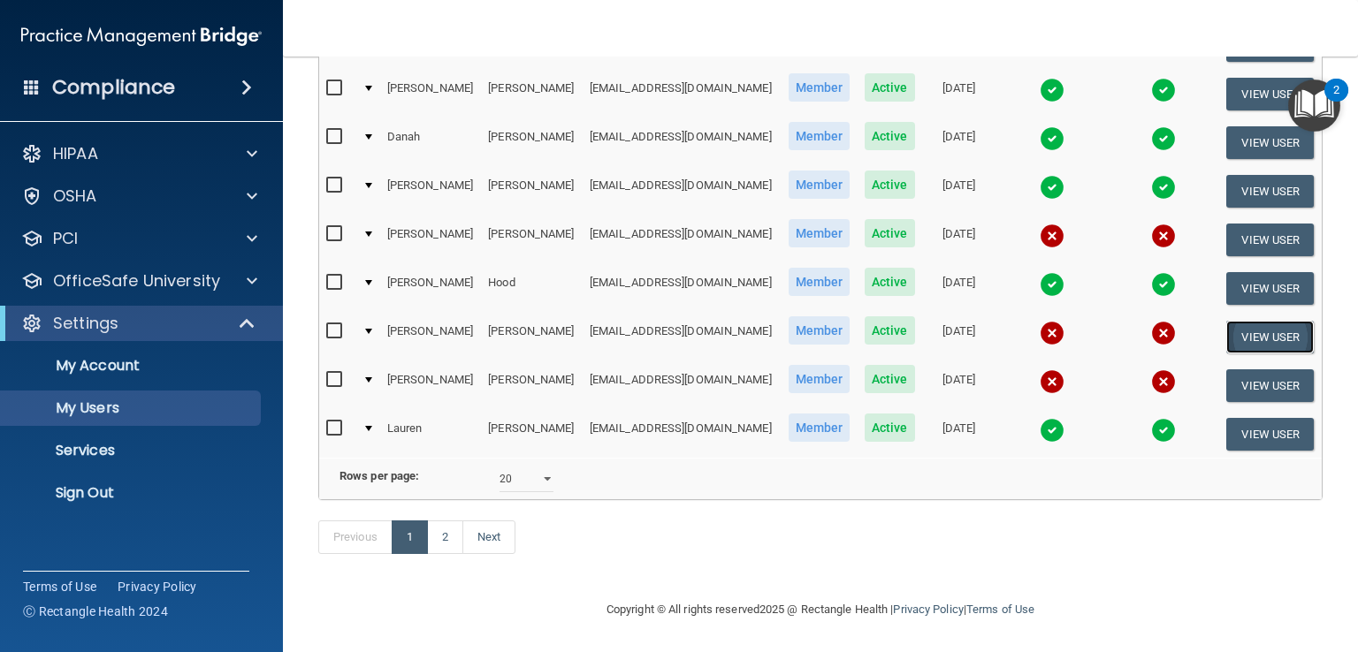
click at [1023, 321] on button "View User" at bounding box center [1270, 337] width 88 height 33
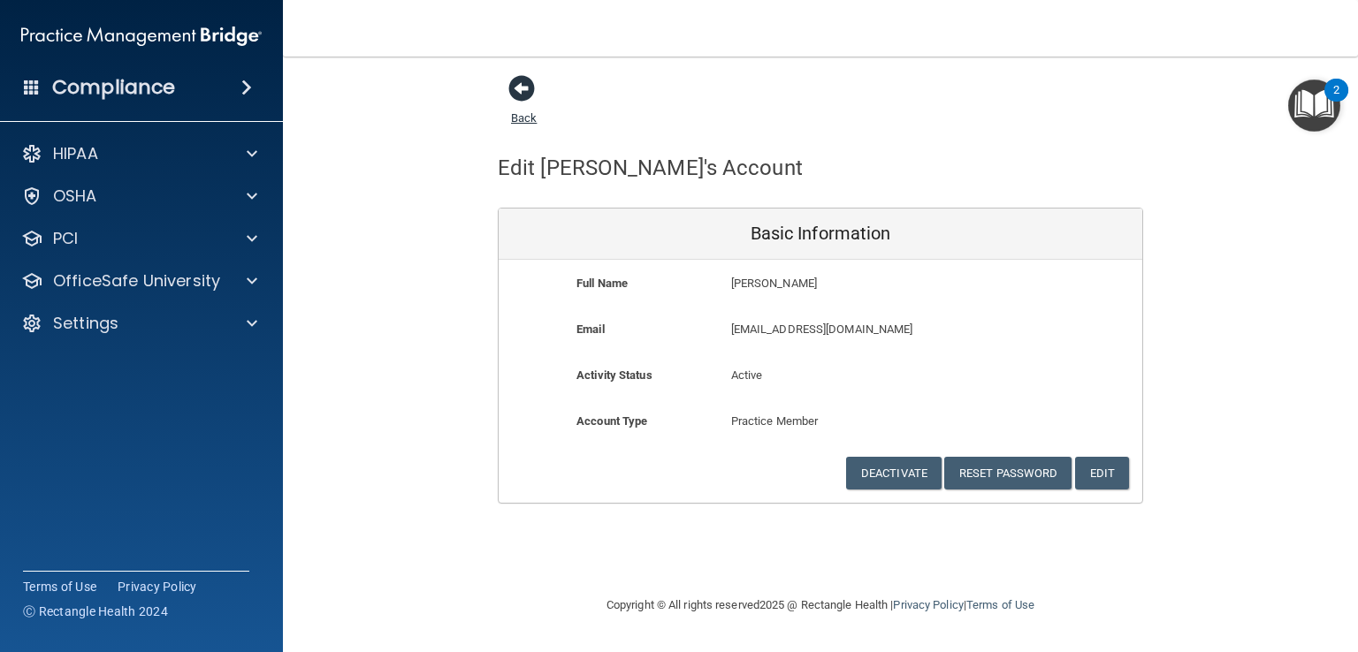
click at [530, 91] on span at bounding box center [521, 88] width 27 height 27
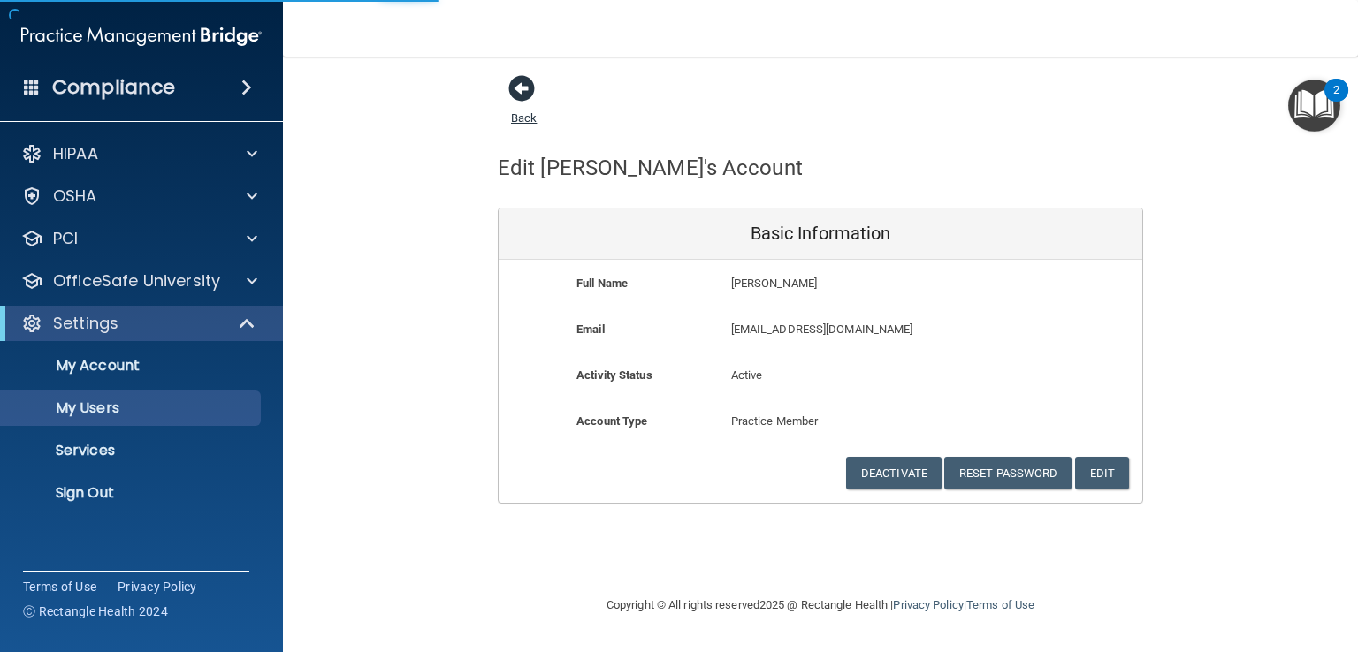
select select "20"
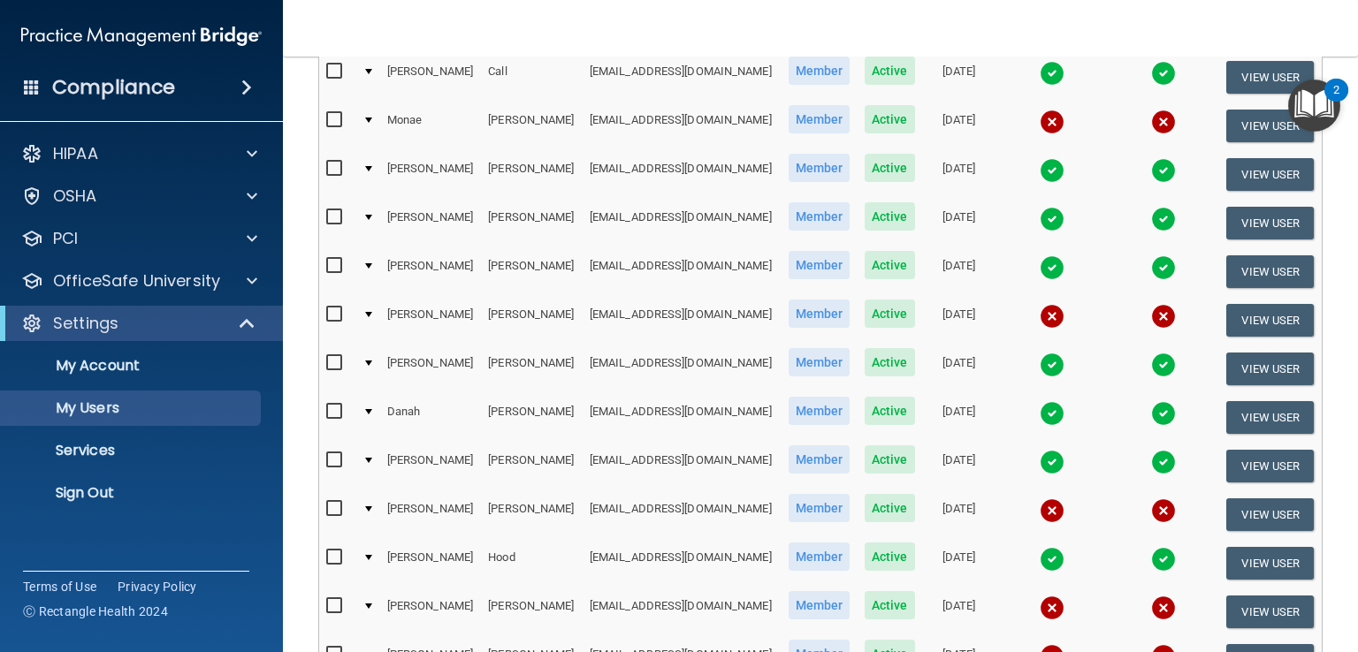
scroll to position [796, 0]
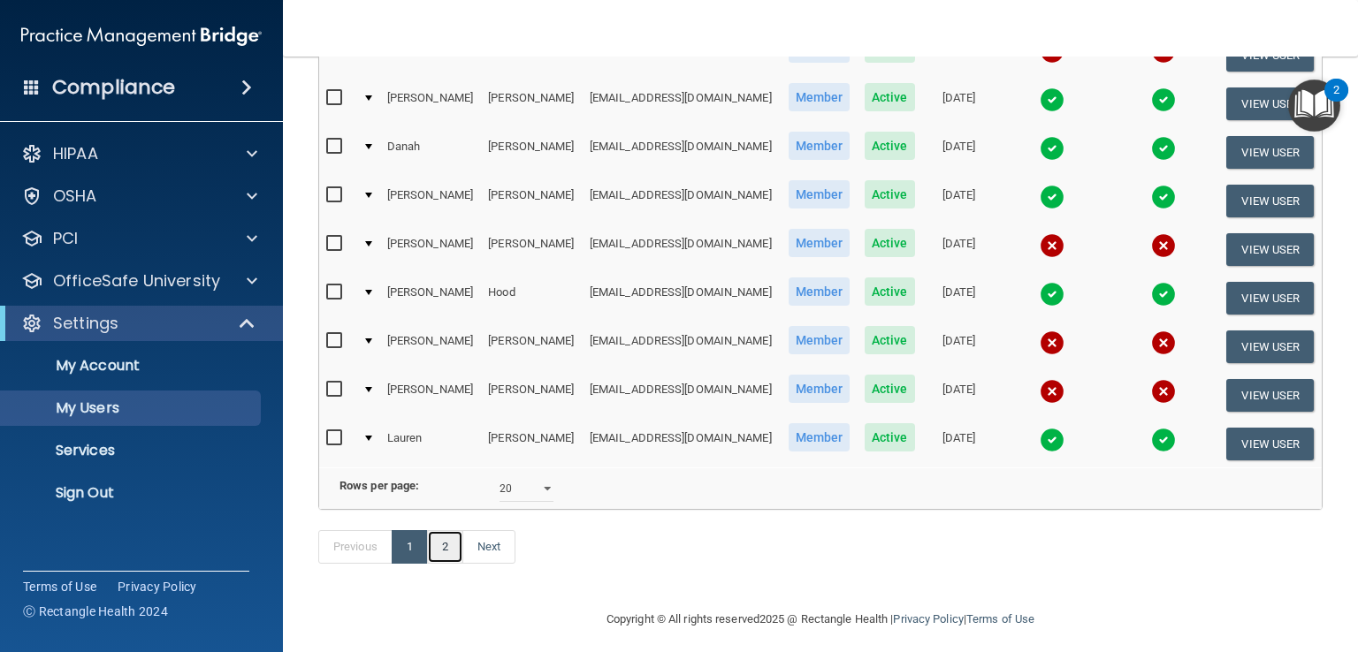
click at [445, 560] on link "2" at bounding box center [445, 547] width 36 height 34
select select "20"
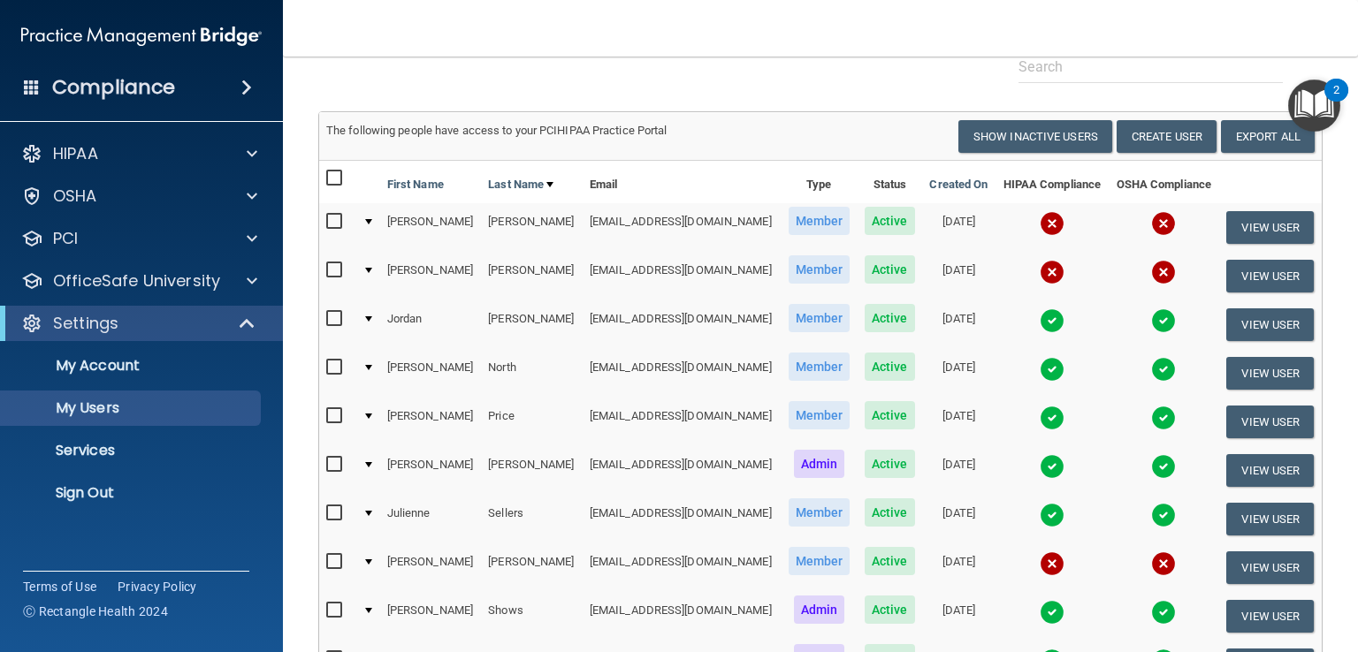
scroll to position [442, 0]
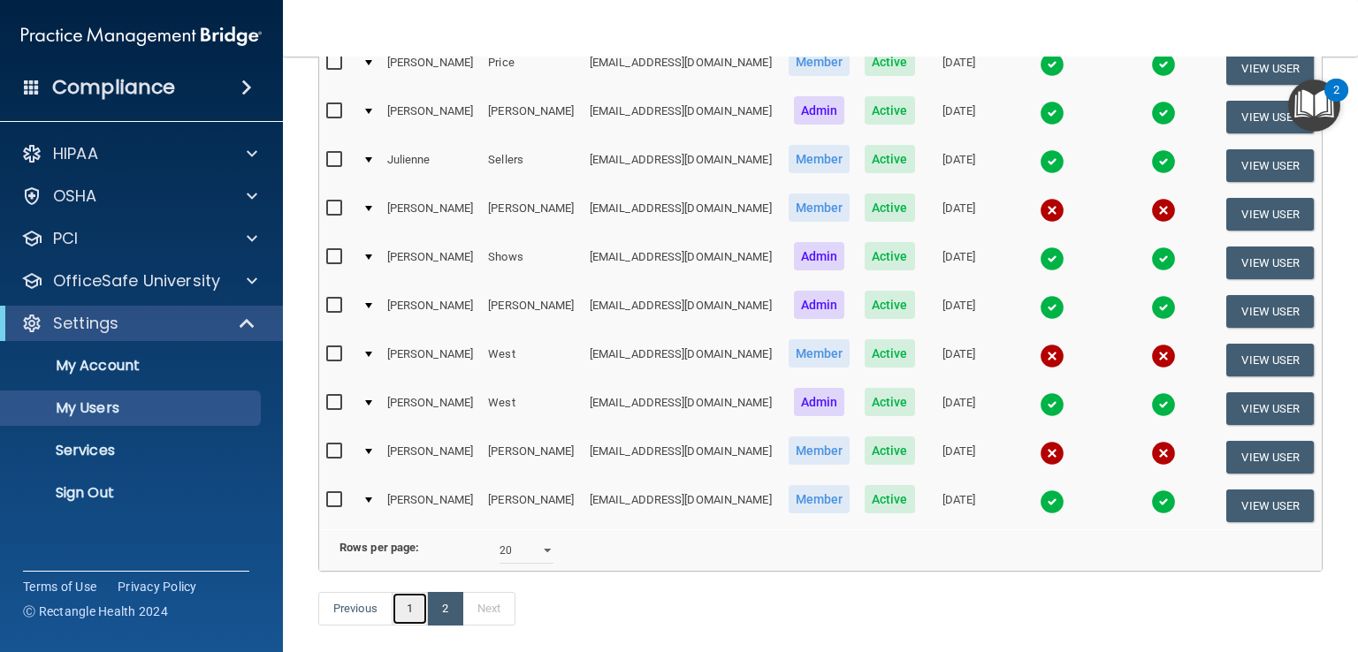
click at [403, 626] on link "1" at bounding box center [410, 609] width 36 height 34
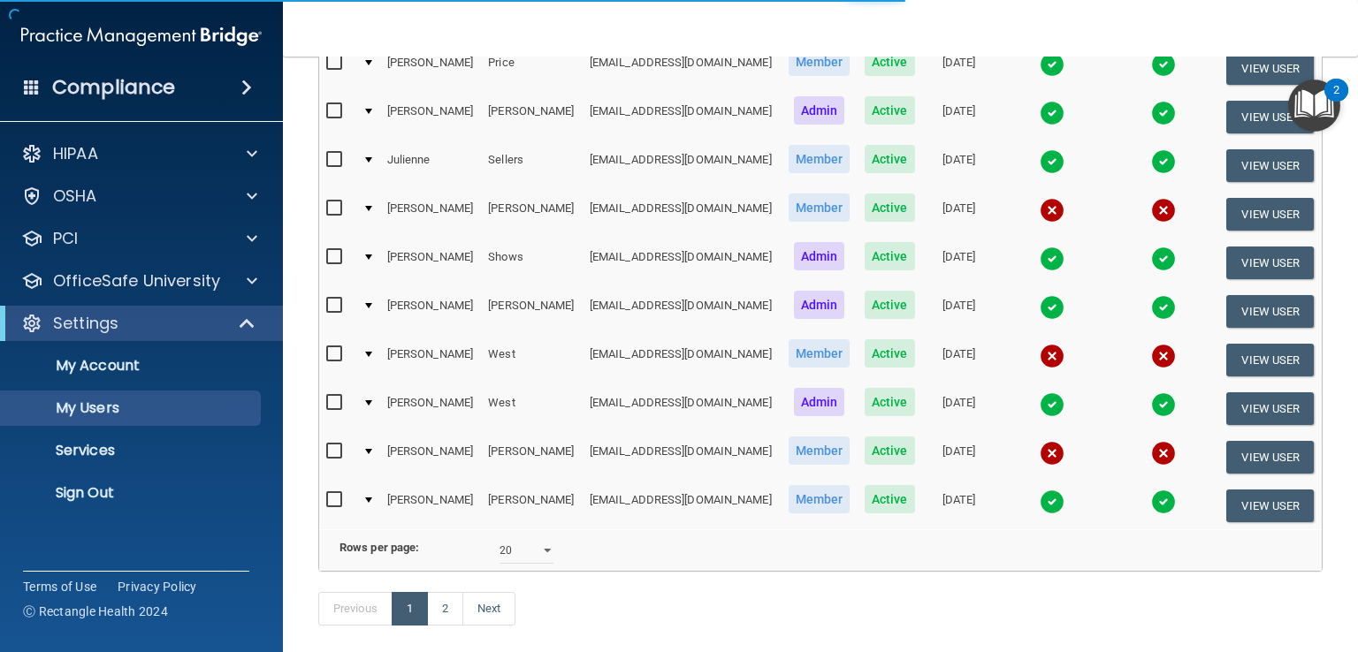
select select "20"
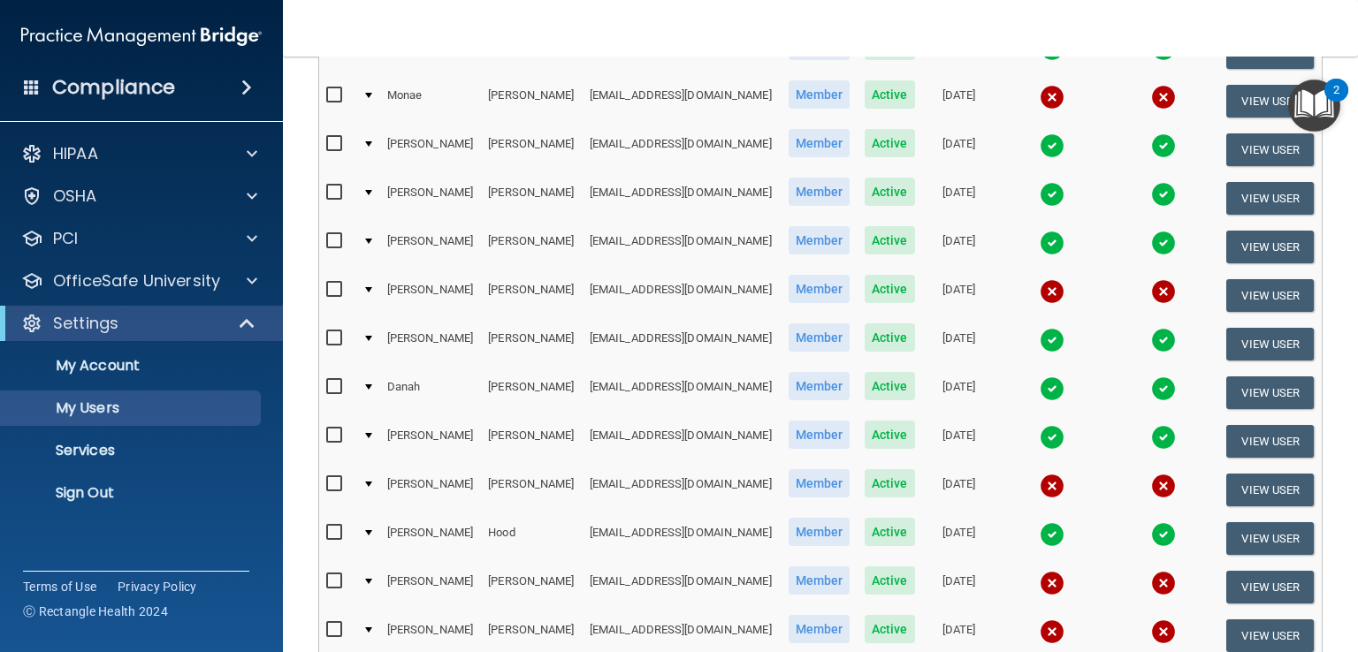
scroll to position [732, 0]
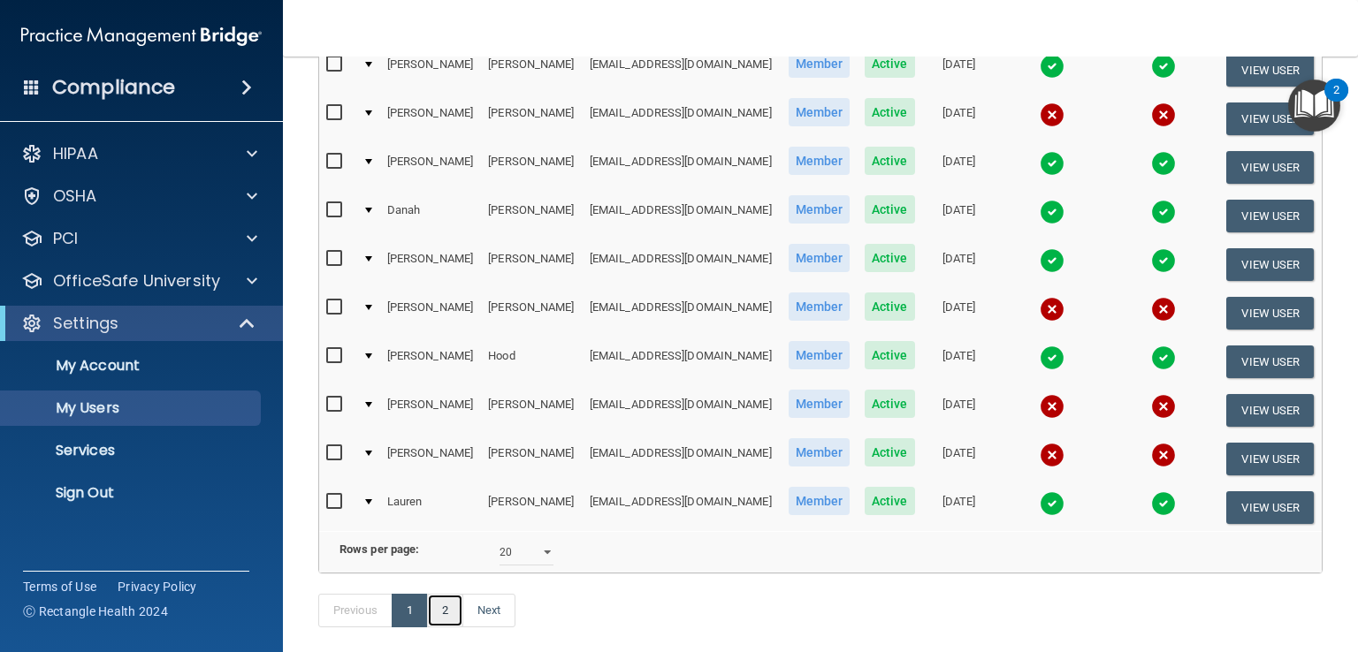
click at [446, 628] on link "2" at bounding box center [445, 611] width 36 height 34
select select "20"
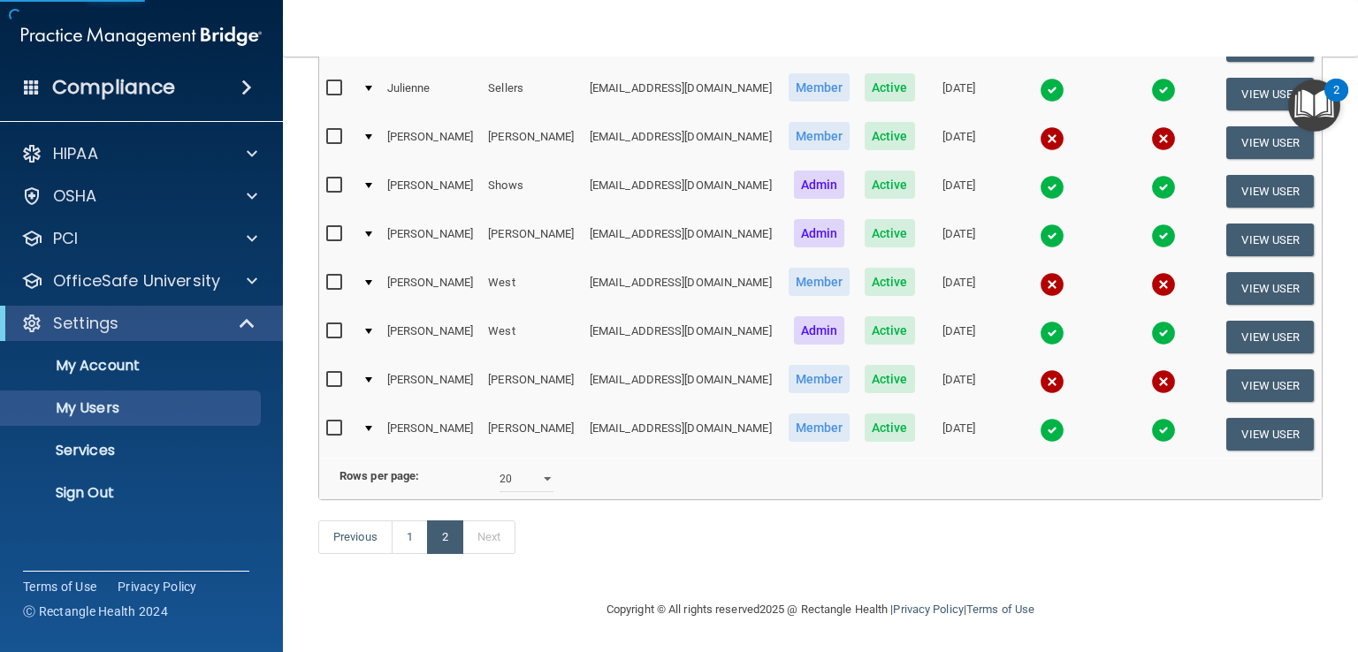
scroll to position [178, 0]
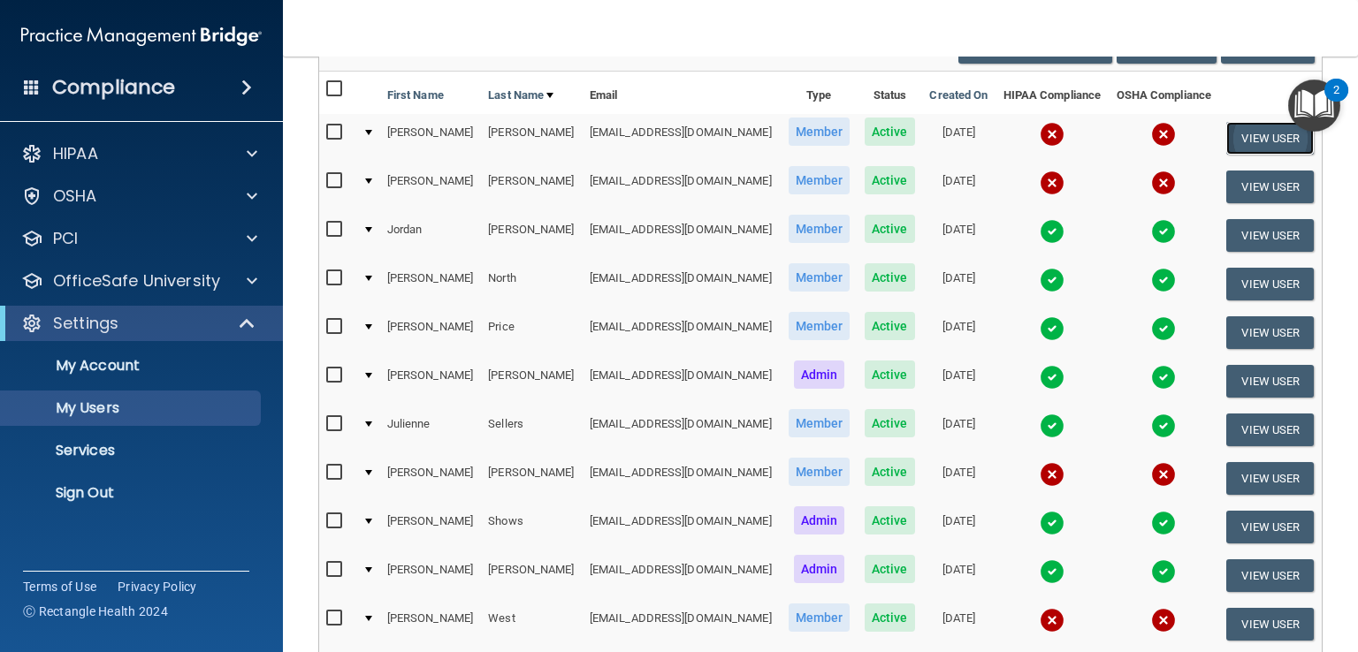
click at [1023, 138] on button "View User" at bounding box center [1270, 138] width 88 height 33
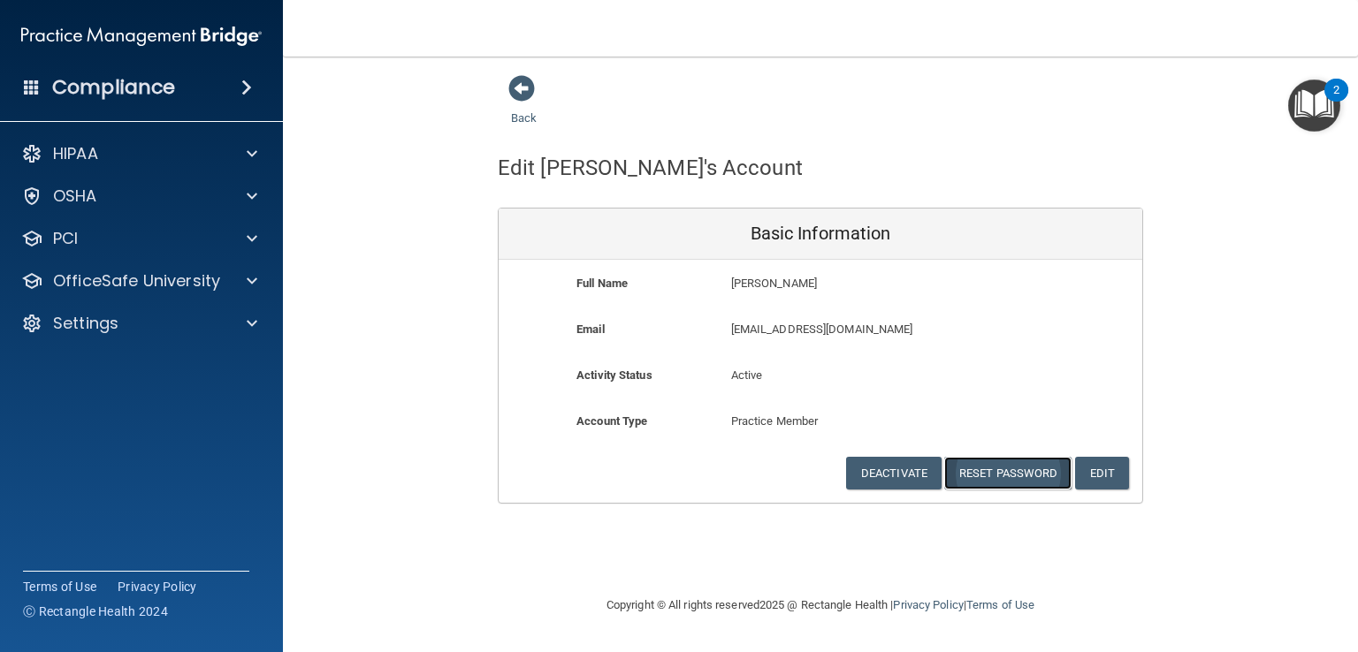
click at [979, 467] on button "Reset Password" at bounding box center [1007, 473] width 127 height 33
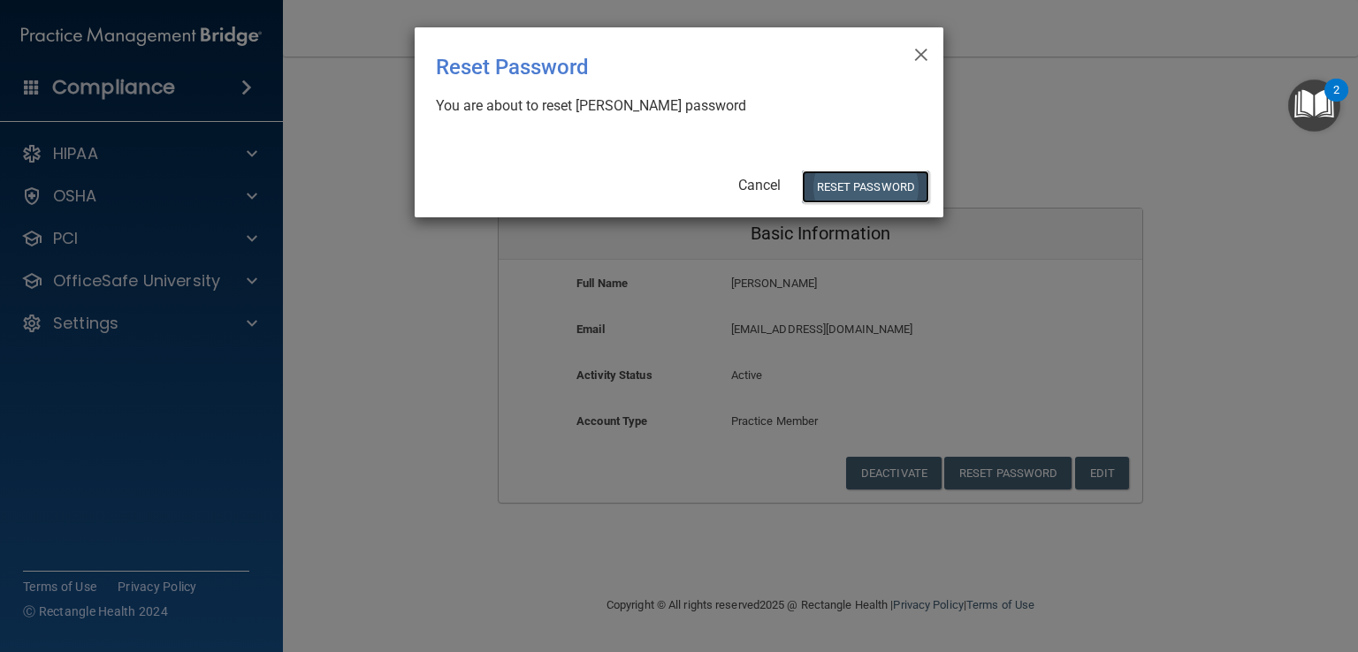
click at [852, 188] on button "Reset Password" at bounding box center [865, 187] width 127 height 33
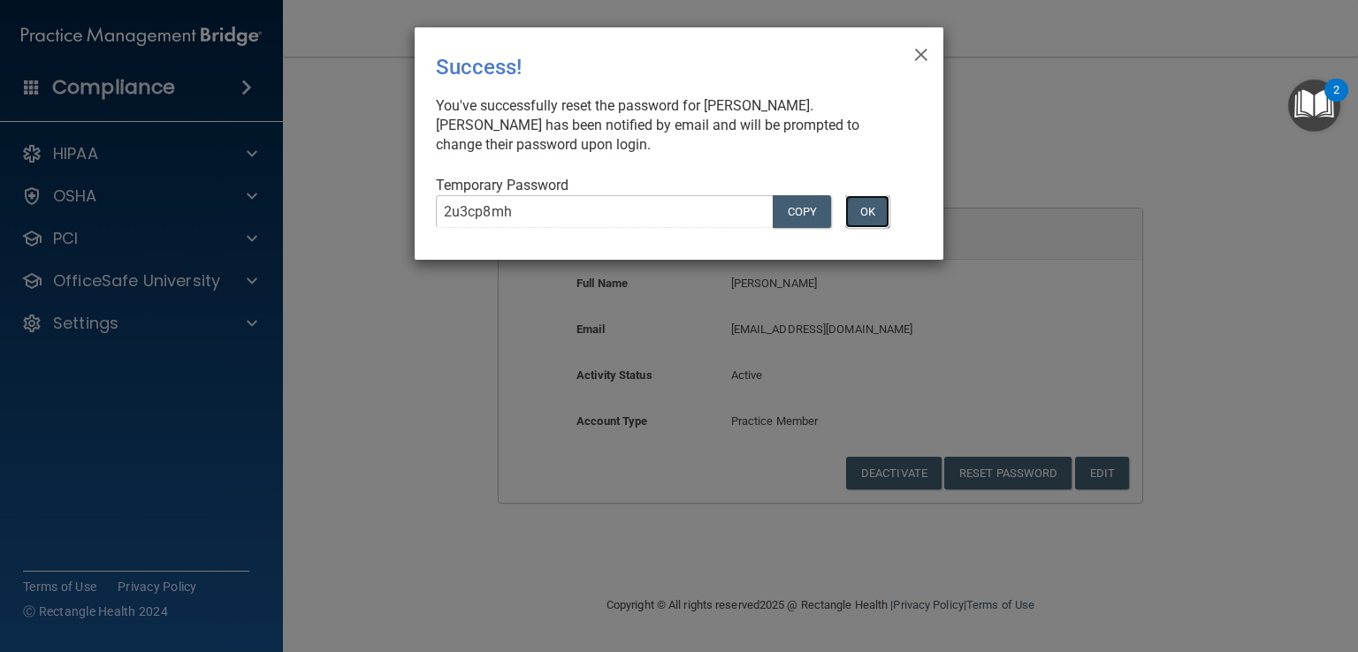
click at [869, 220] on button "OK" at bounding box center [867, 211] width 44 height 33
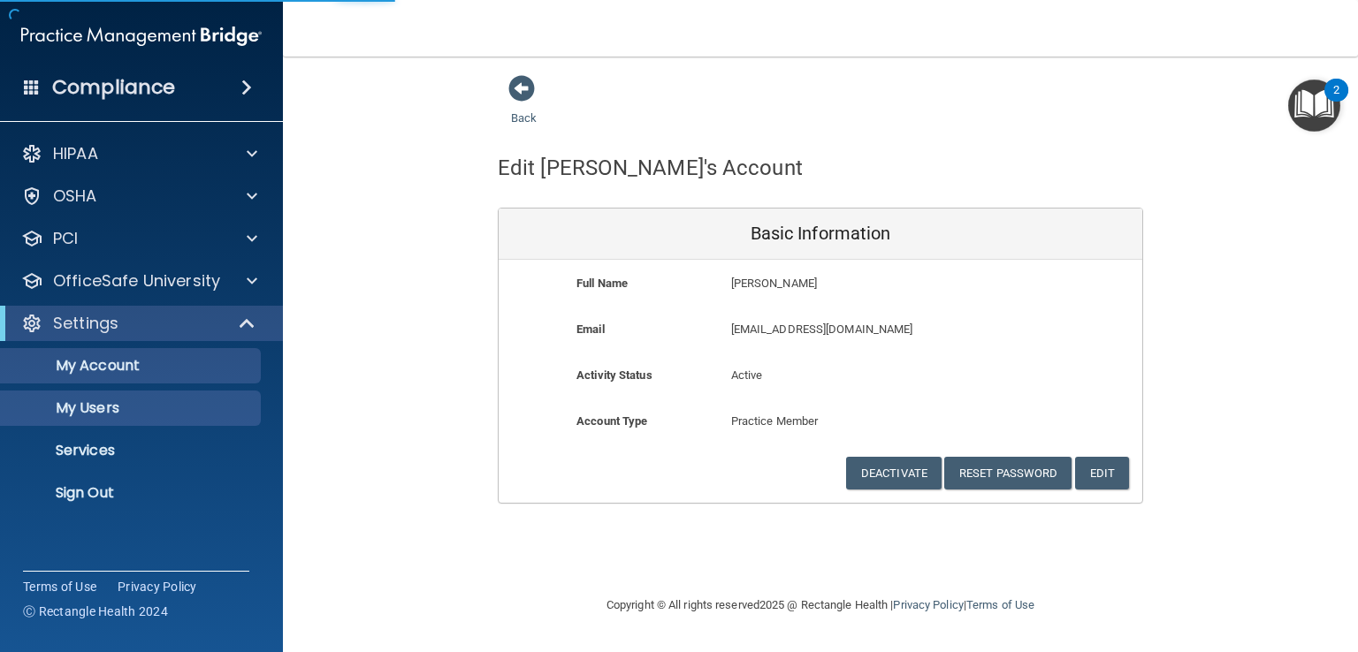
select select "20"
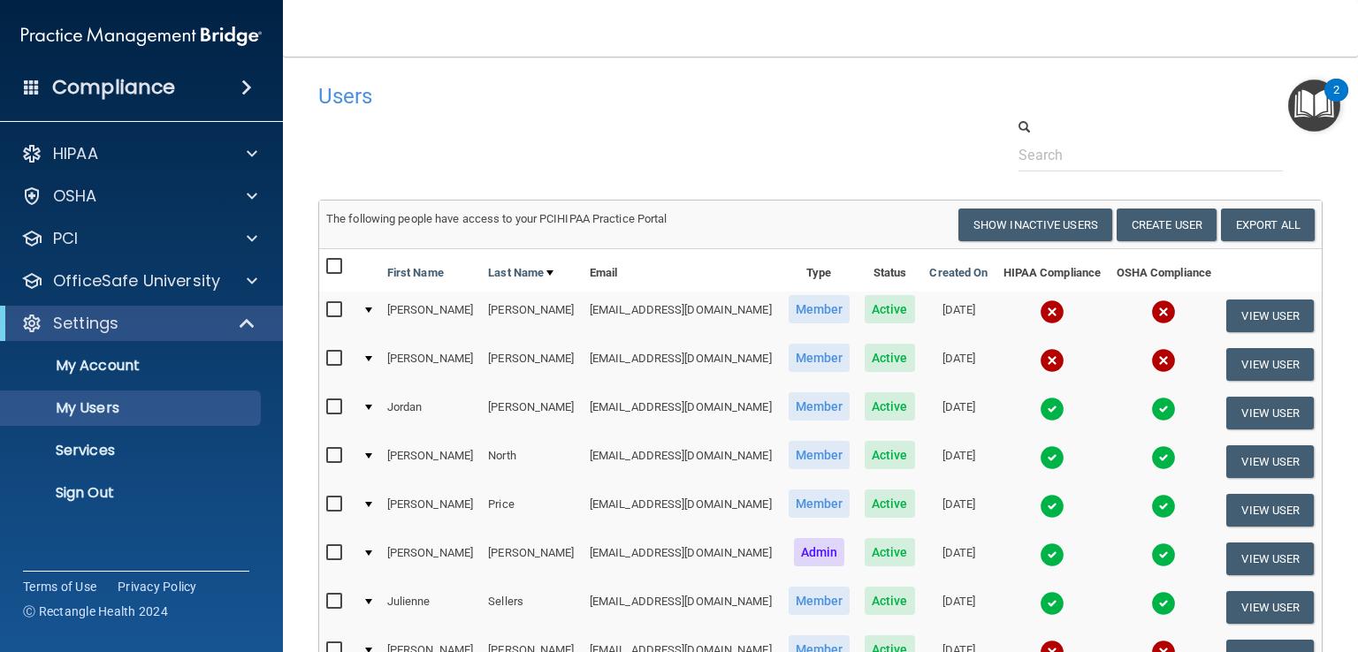
click at [248, 89] on span at bounding box center [246, 87] width 11 height 21
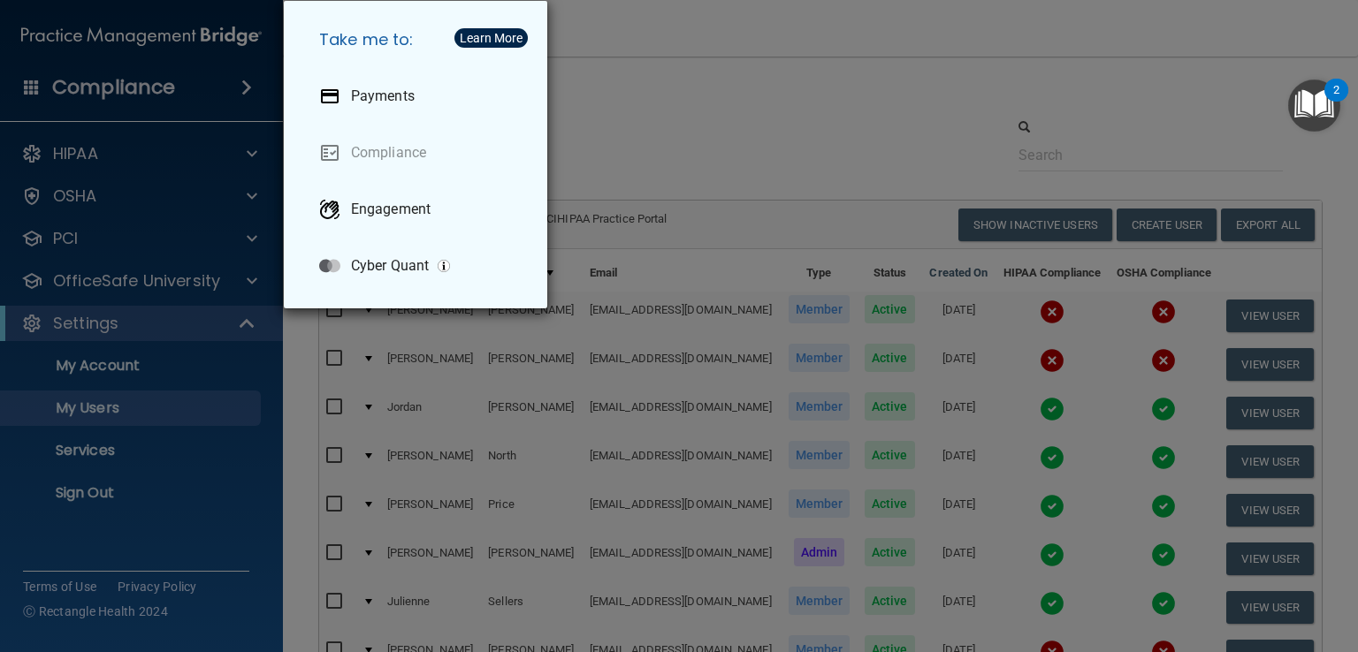
click at [880, 96] on div "Take me to: Payments Compliance Engagement Cyber Quant" at bounding box center [679, 326] width 1358 height 652
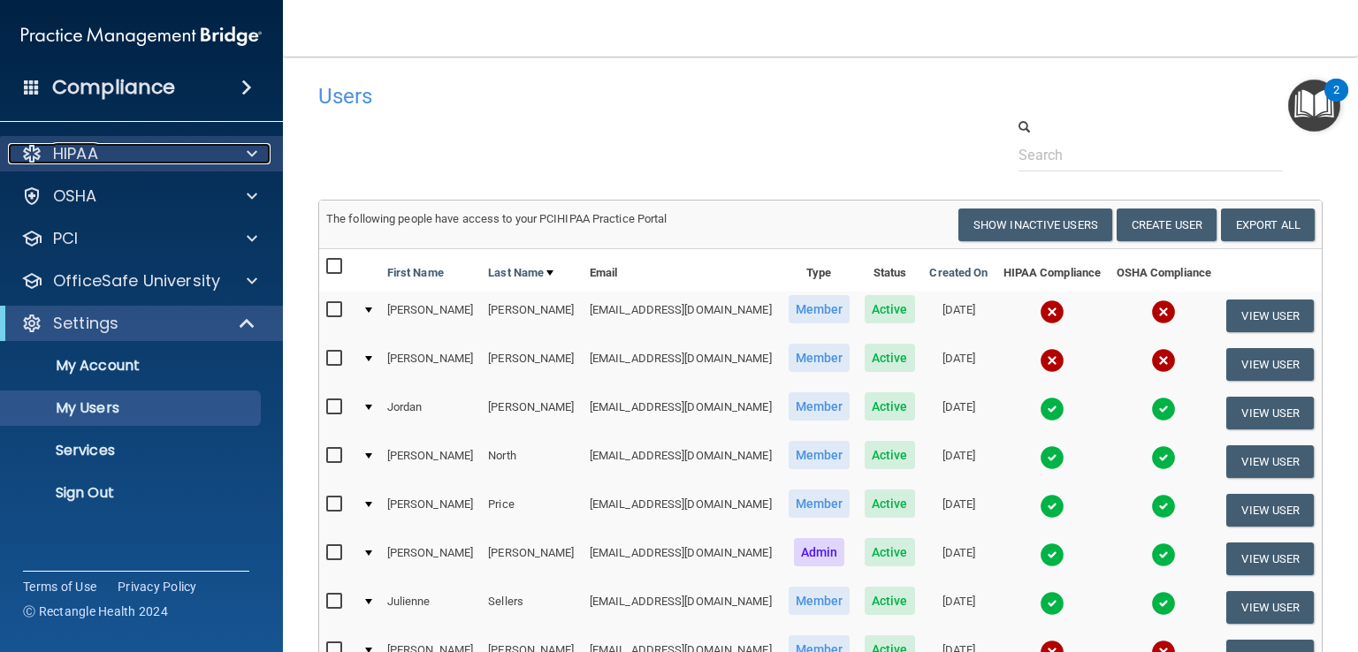
click at [251, 150] on span at bounding box center [252, 153] width 11 height 21
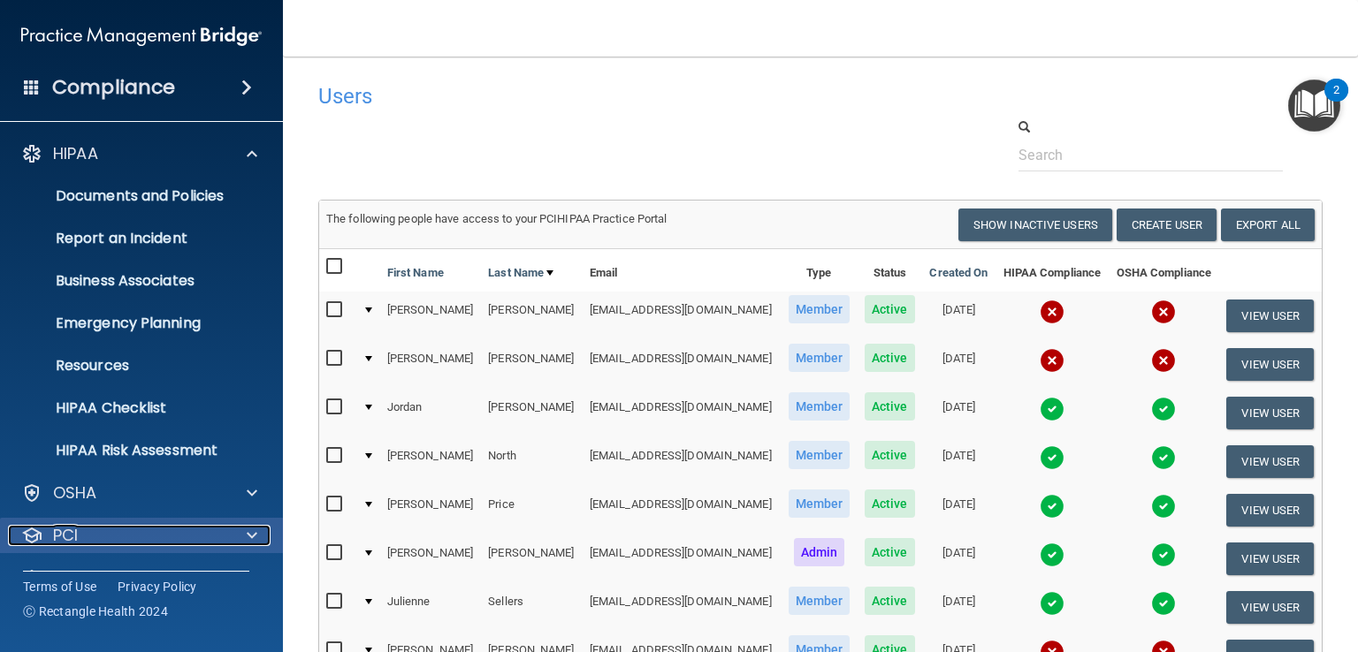
click at [250, 532] on span at bounding box center [252, 535] width 11 height 21
click at [252, 532] on span at bounding box center [252, 535] width 11 height 21
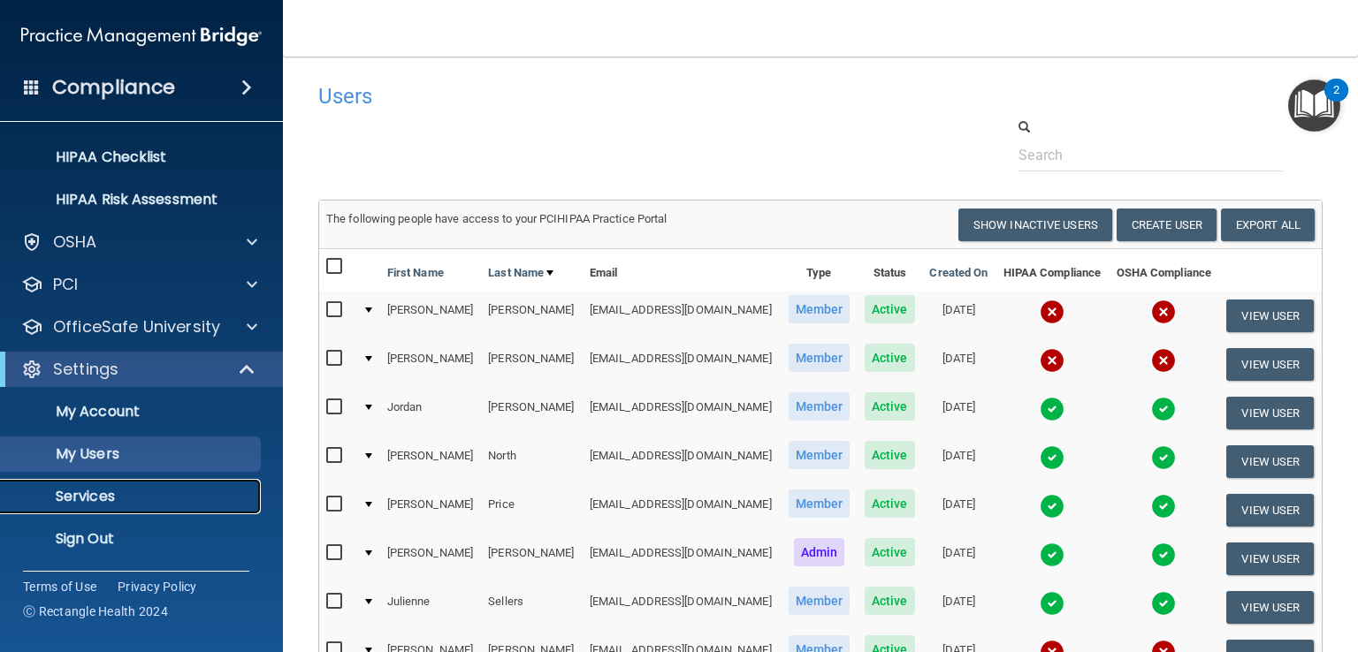
click at [71, 492] on p "Services" at bounding box center [131, 497] width 241 height 18
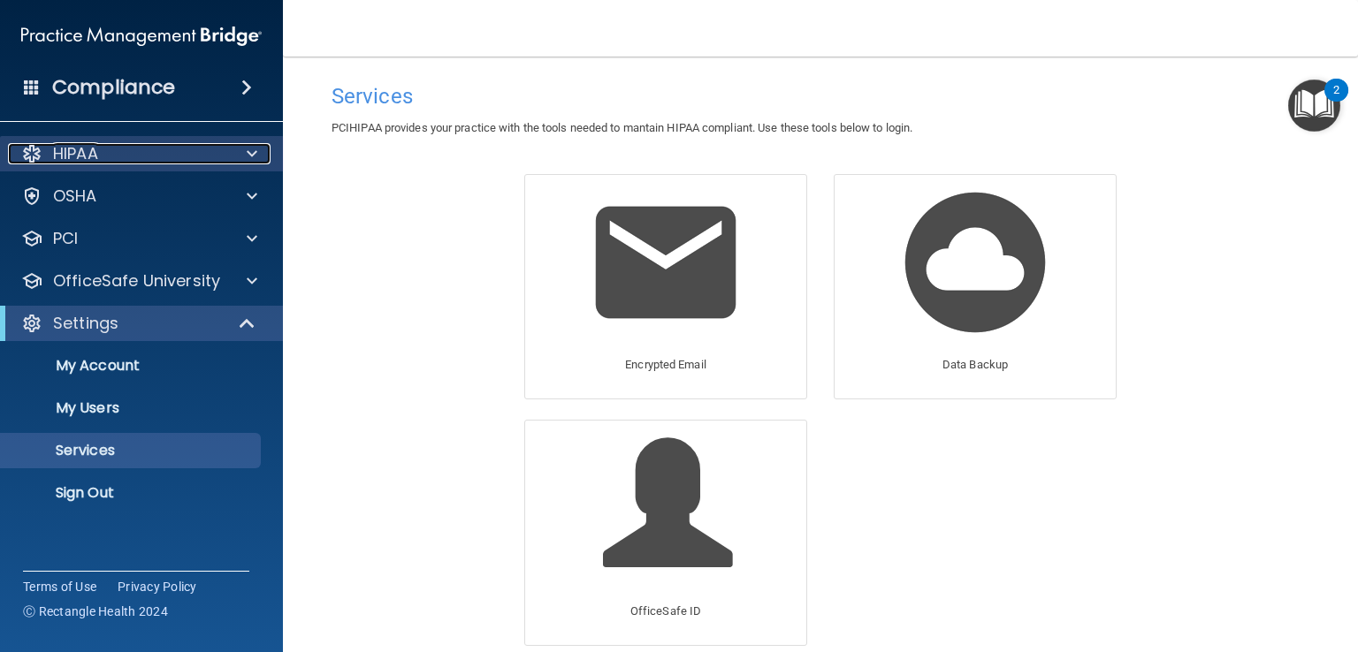
click at [248, 148] on span at bounding box center [252, 153] width 11 height 21
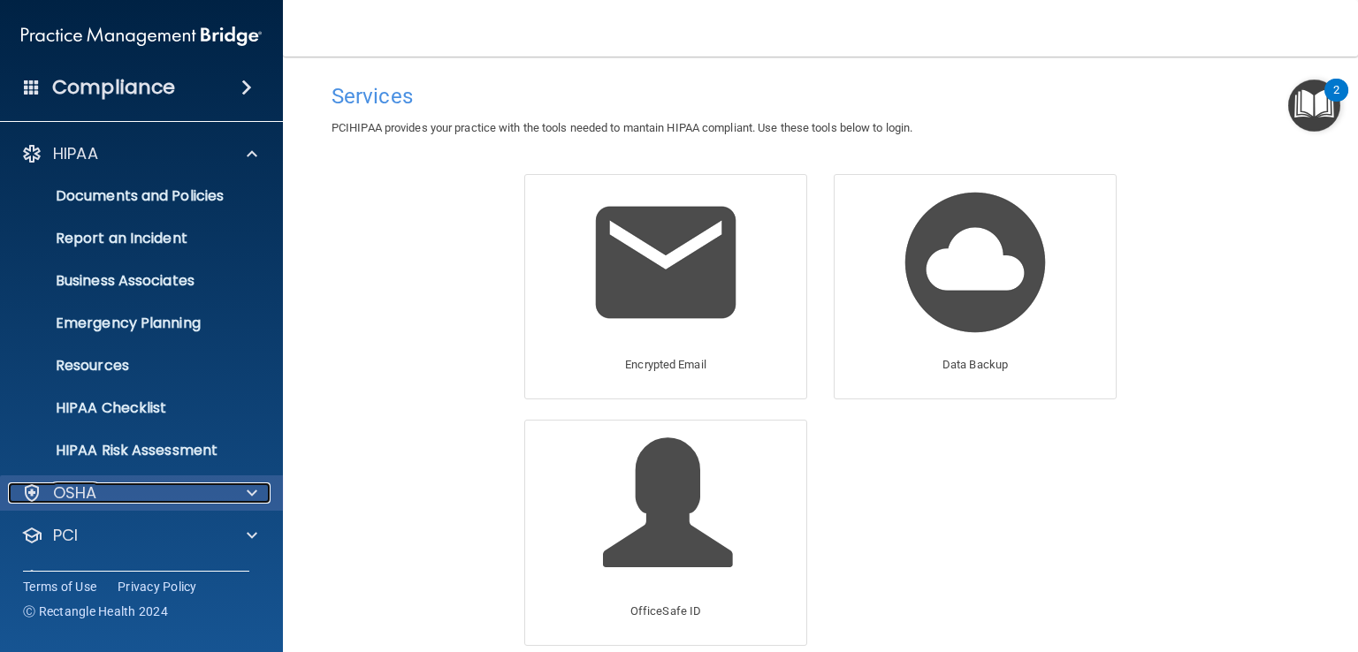
click at [251, 488] on span at bounding box center [252, 493] width 11 height 21
click at [82, 491] on p "OSHA" at bounding box center [75, 492] width 44 height 21
click at [82, 491] on p "OSHA" at bounding box center [75, 493] width 44 height 21
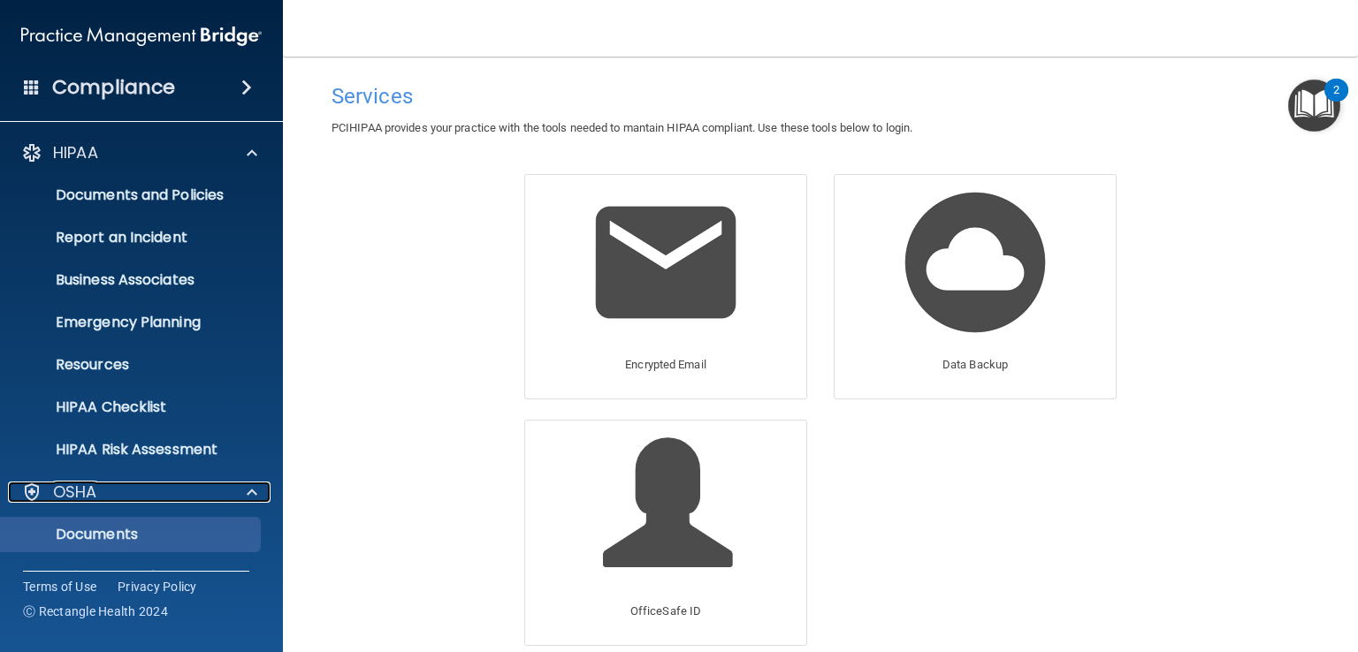
scroll to position [354, 0]
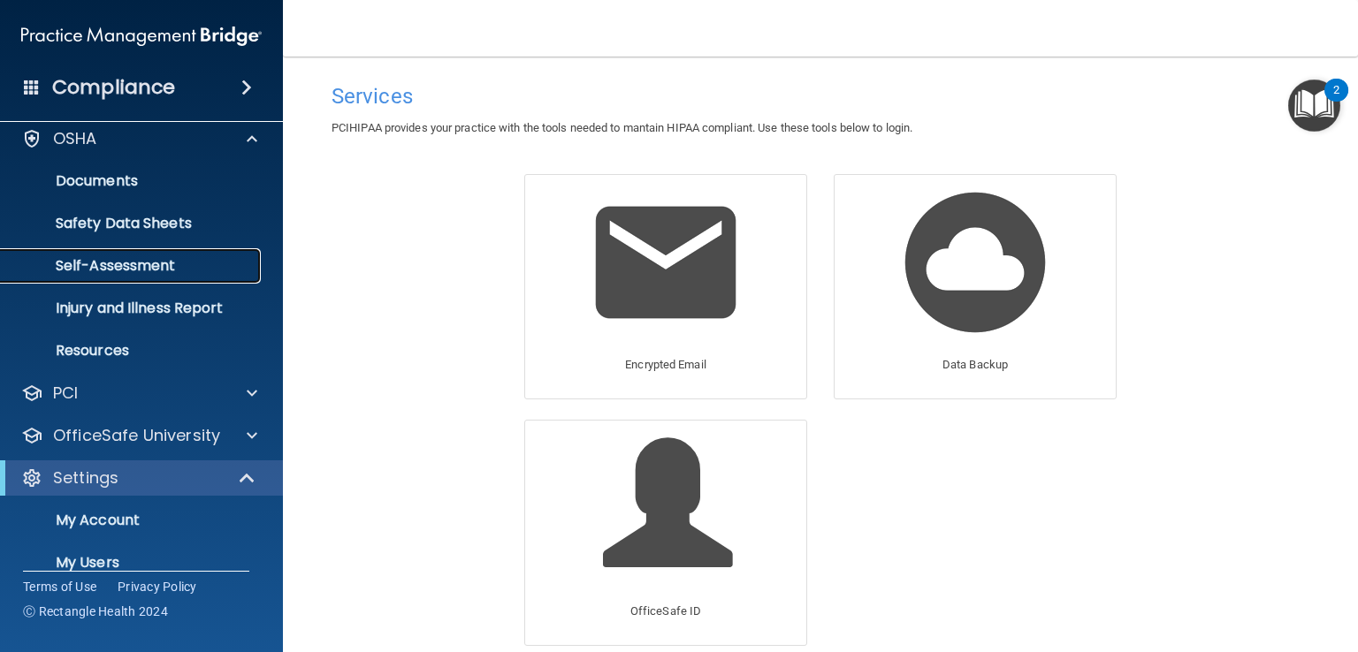
click at [103, 264] on p "Self-Assessment" at bounding box center [131, 266] width 241 height 18
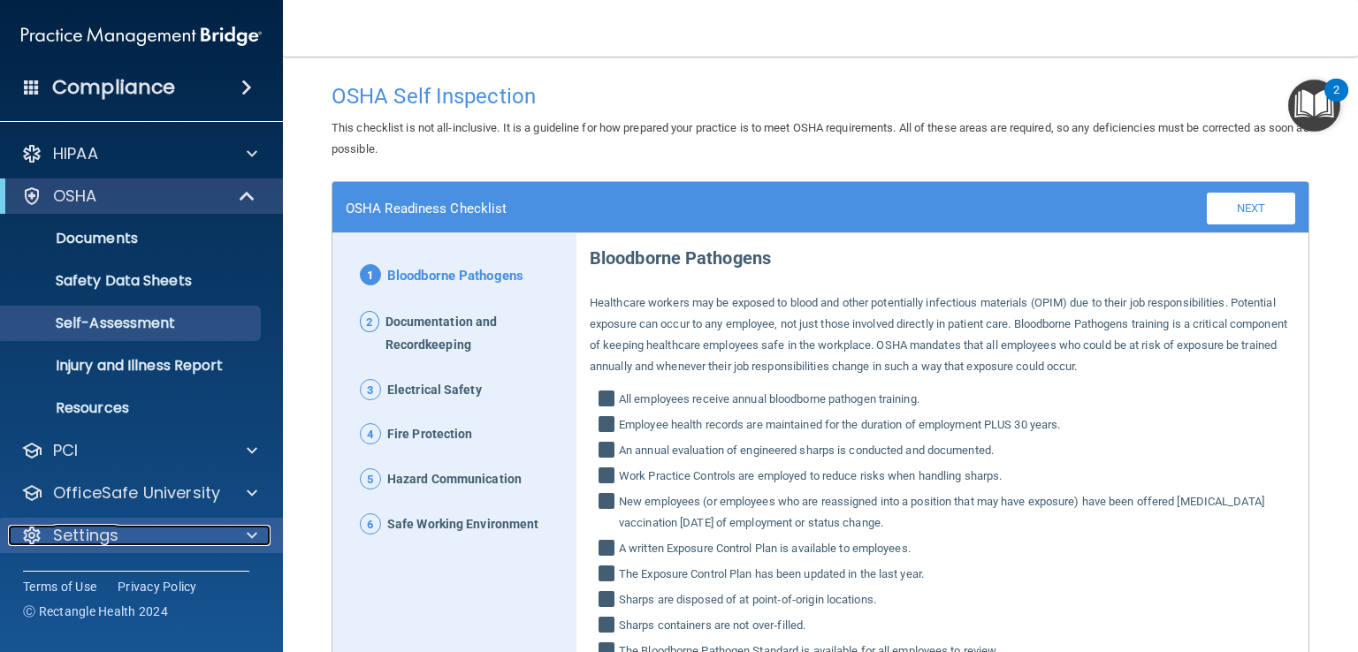
click at [251, 535] on span at bounding box center [252, 535] width 11 height 21
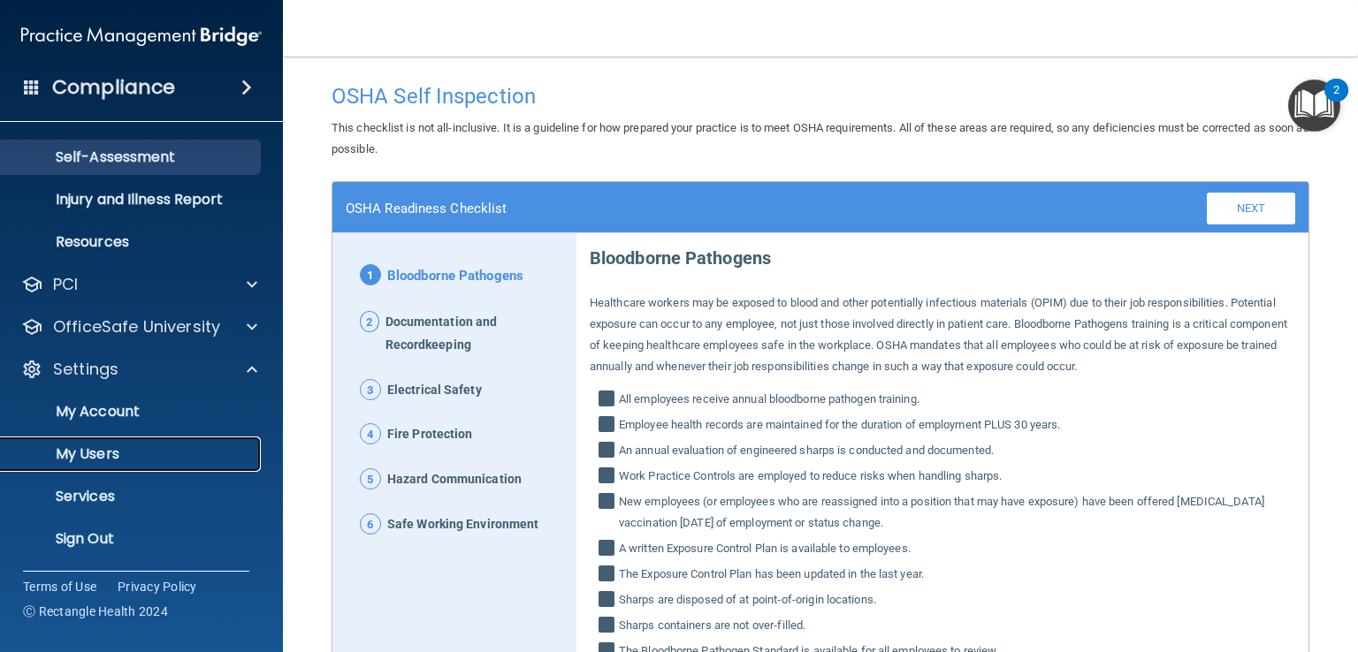
click at [91, 449] on p "My Users" at bounding box center [131, 454] width 241 height 18
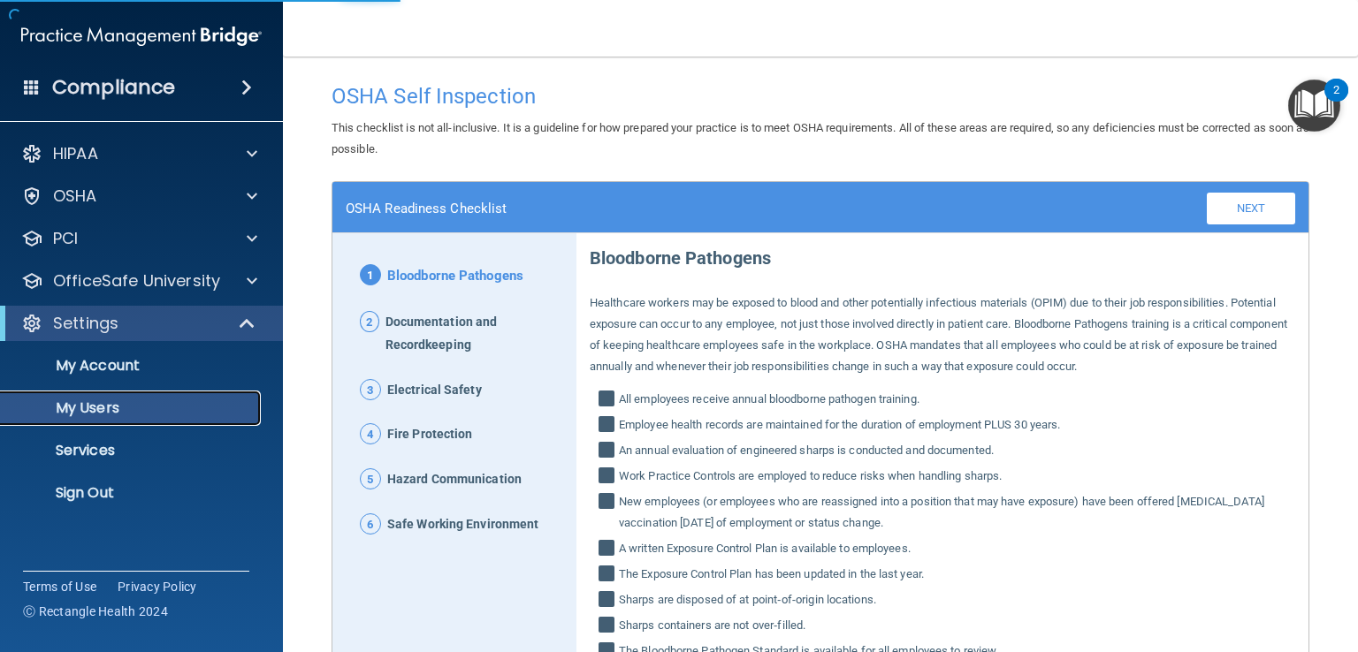
select select "20"
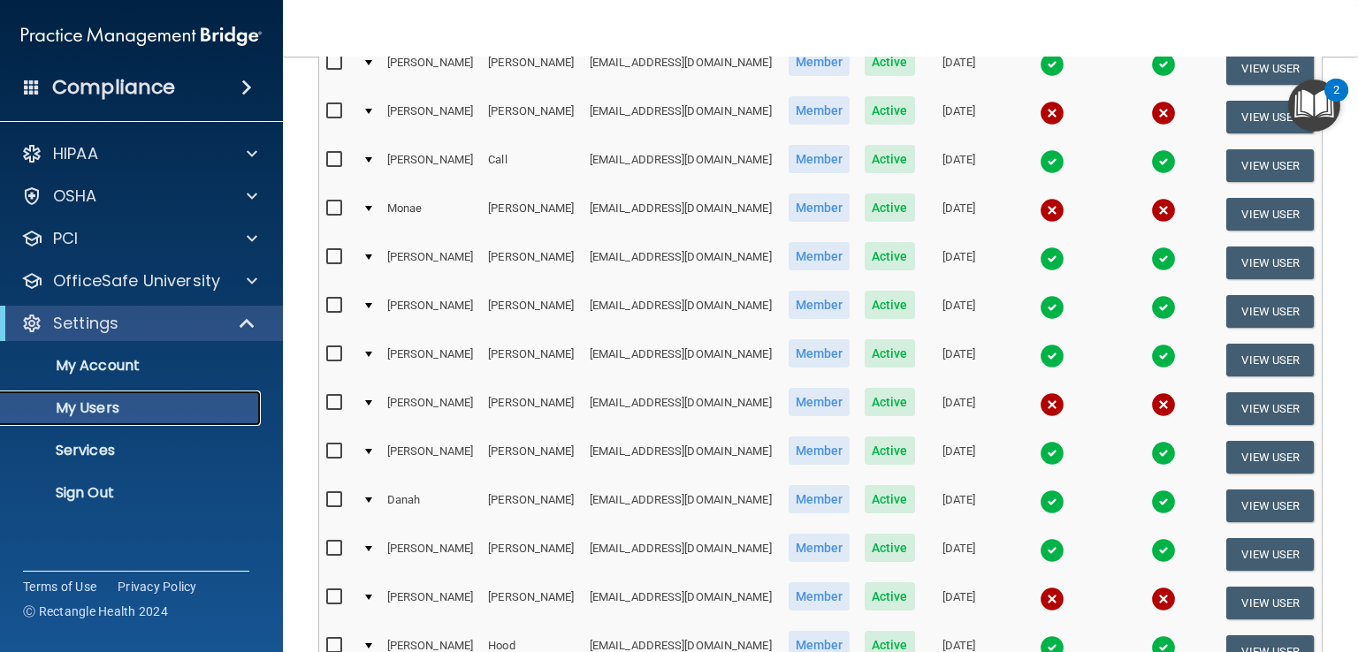
scroll to position [796, 0]
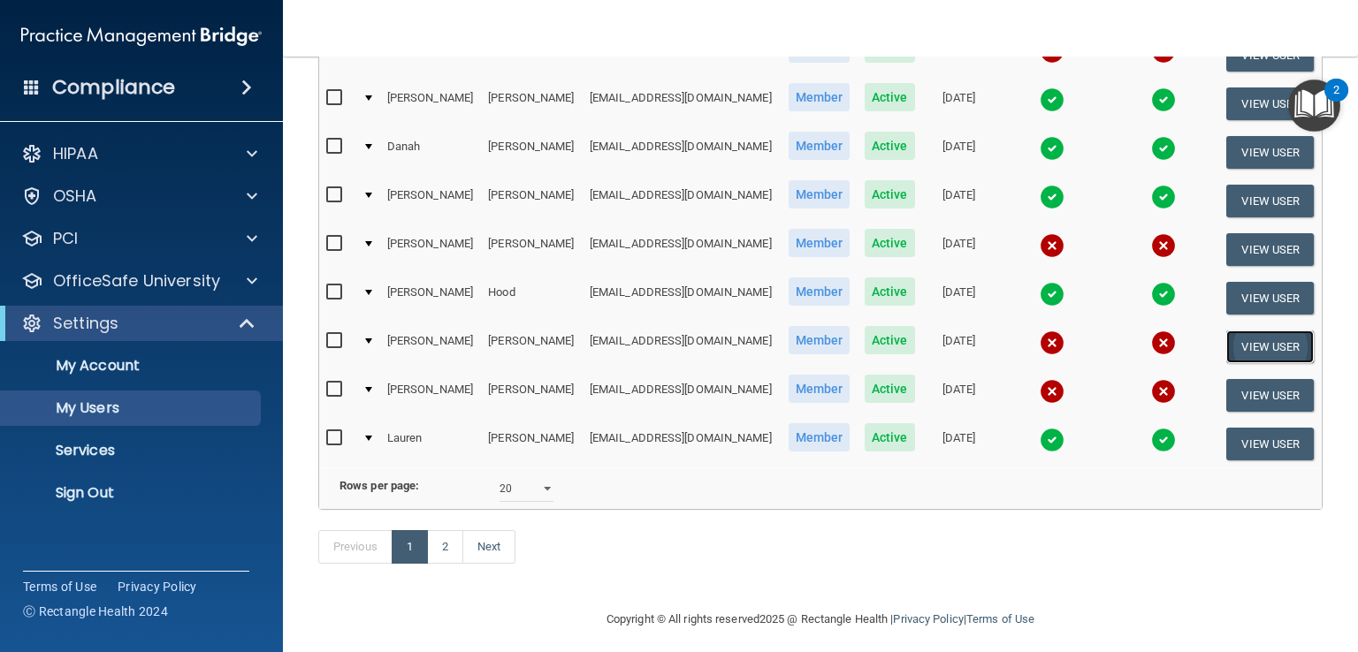
click at [1023, 335] on button "View User" at bounding box center [1270, 347] width 88 height 33
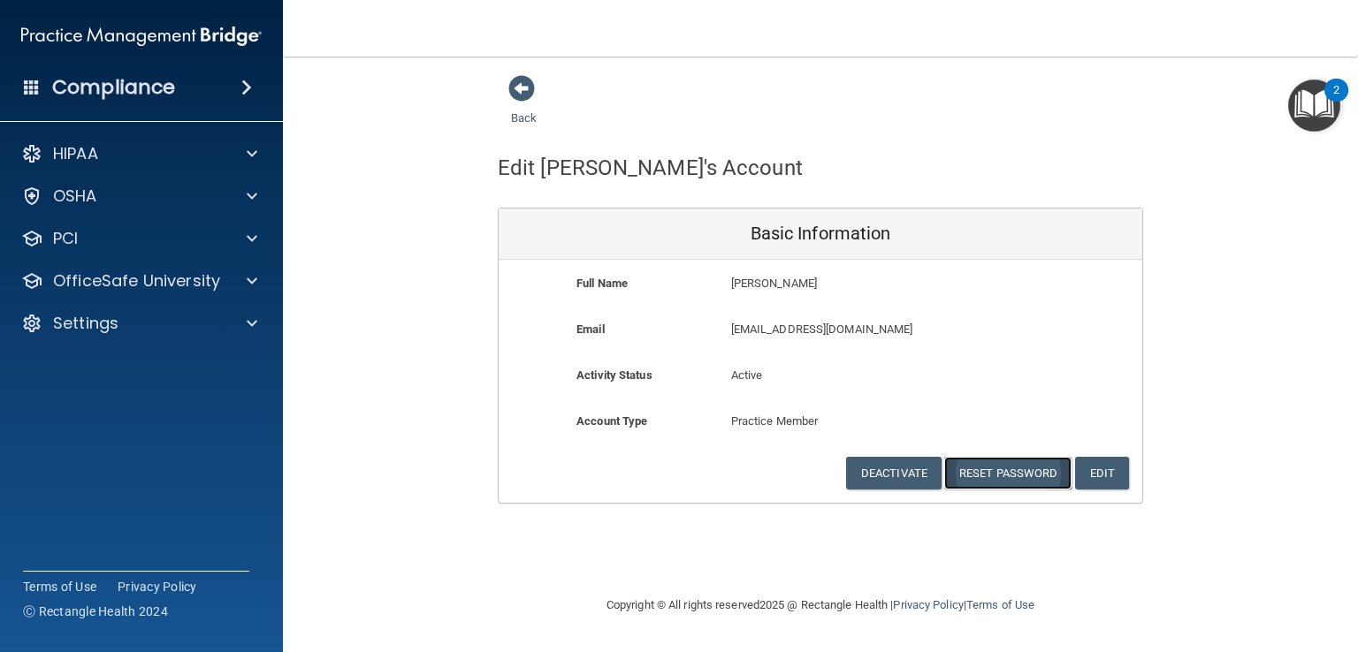
click at [989, 468] on button "Reset Password" at bounding box center [1007, 473] width 127 height 33
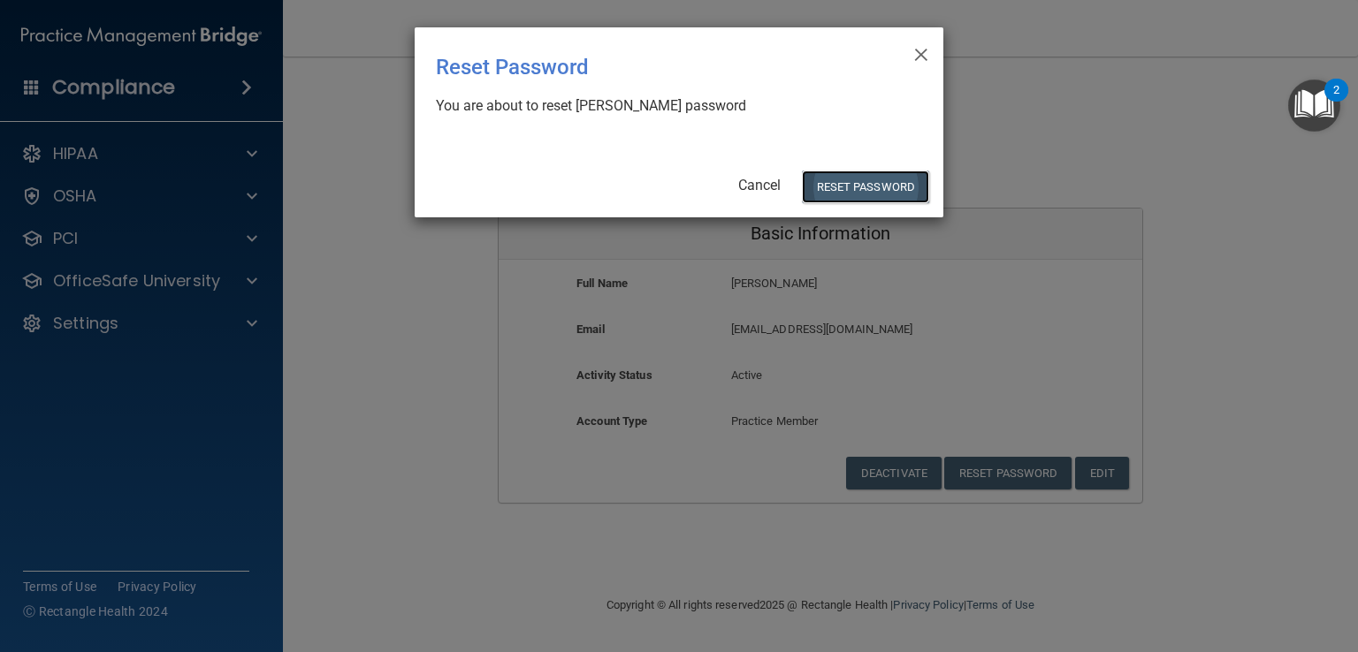
click at [873, 181] on button "Reset Password" at bounding box center [865, 187] width 127 height 33
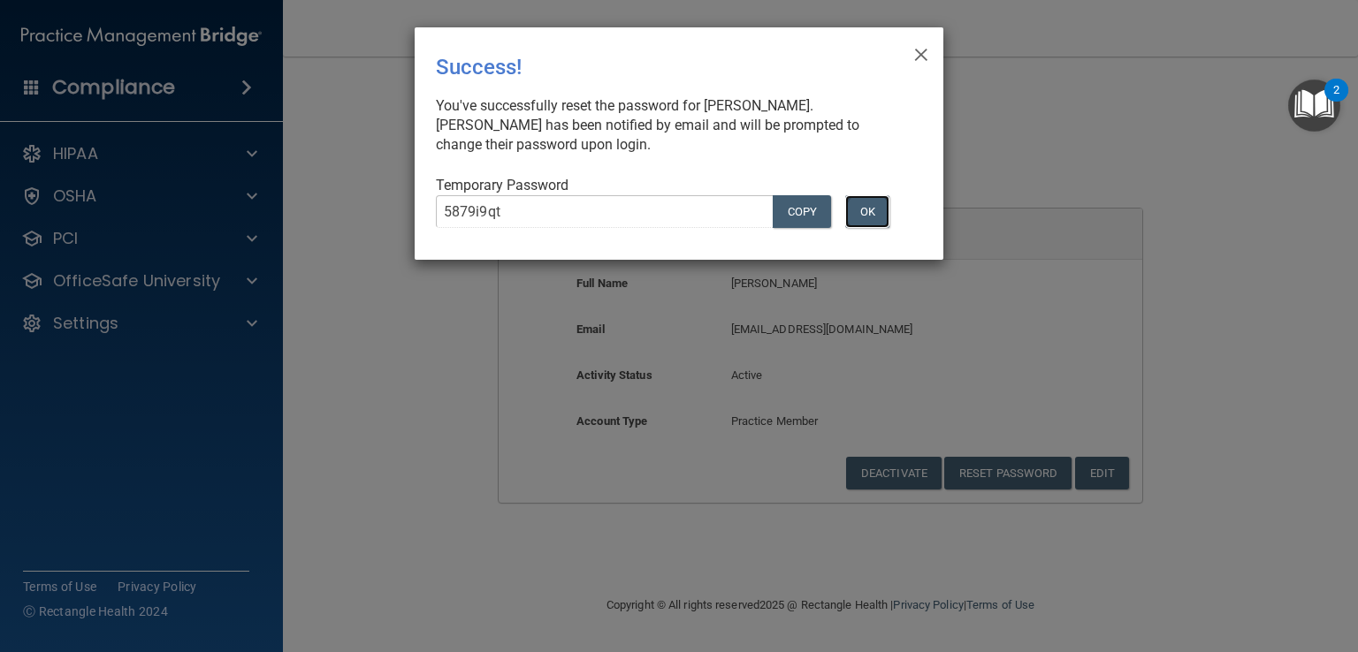
click at [857, 203] on button "OK" at bounding box center [867, 211] width 44 height 33
